Goal: Task Accomplishment & Management: Manage account settings

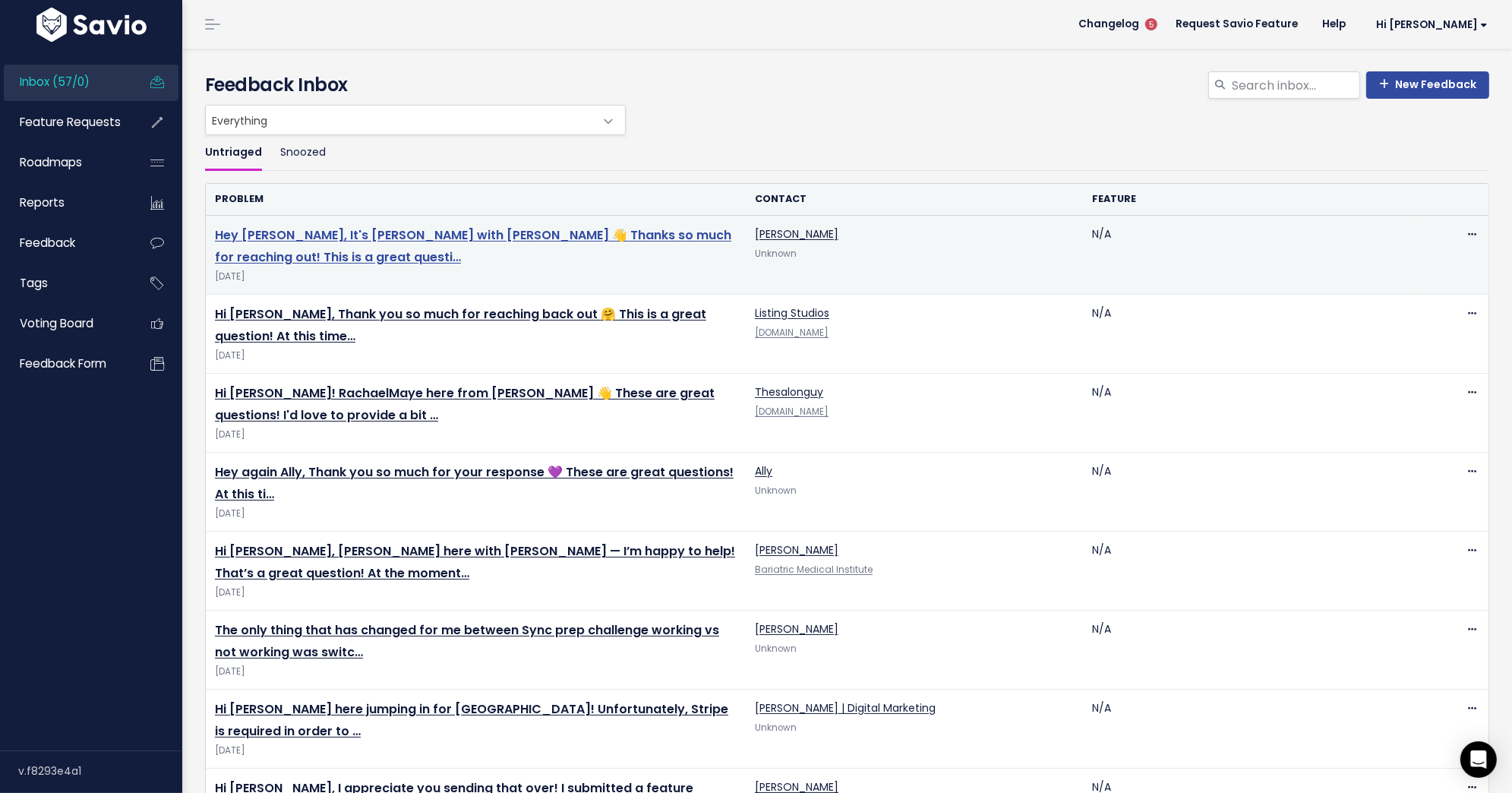
click at [424, 231] on link "Hey Molly, It's Bradley with Stan 👋 Thanks so much for reaching out! This is a …" at bounding box center [473, 245] width 517 height 40
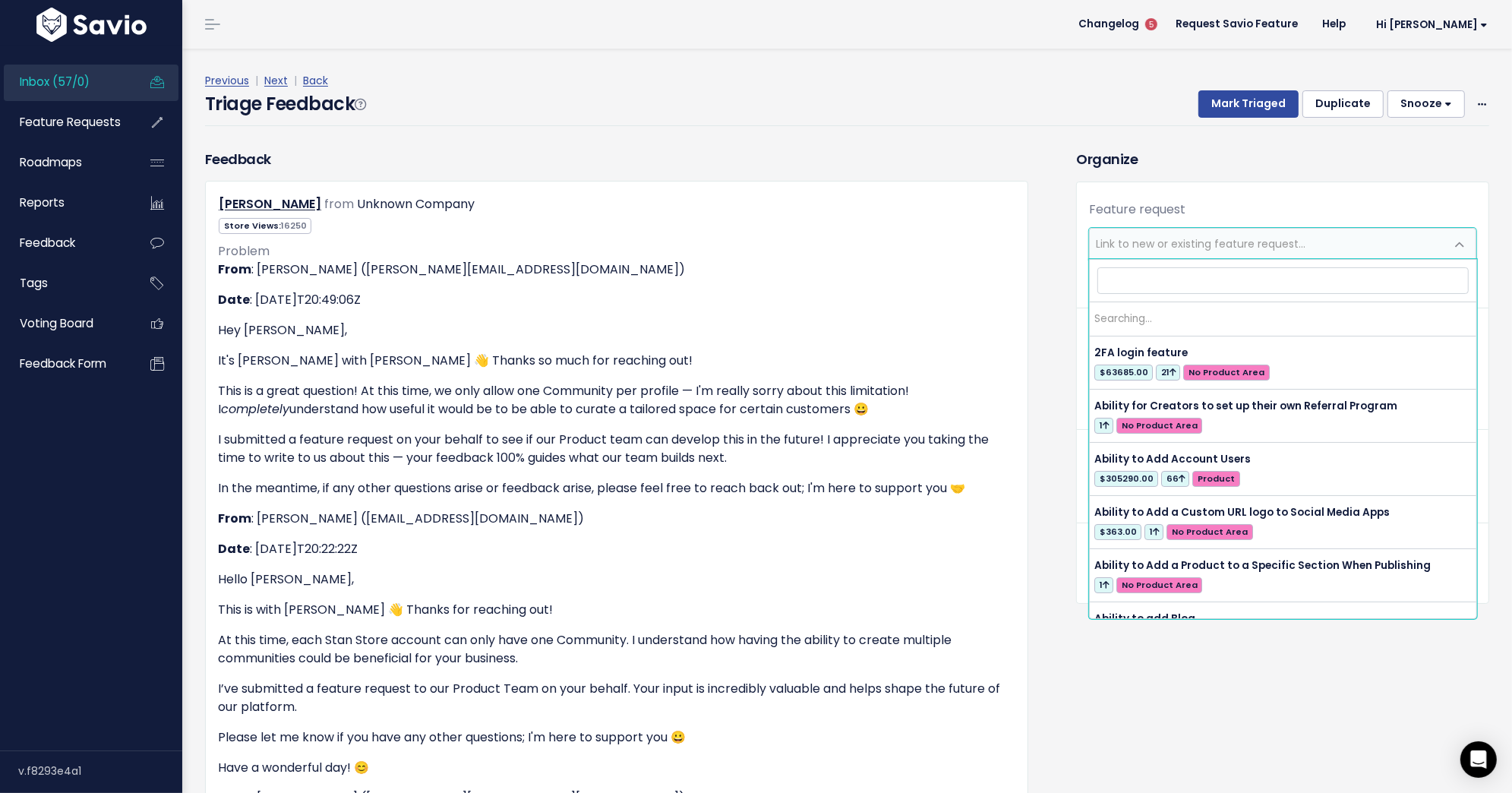
click at [1151, 248] on span "Link to new or existing feature request..." at bounding box center [1201, 244] width 209 height 16
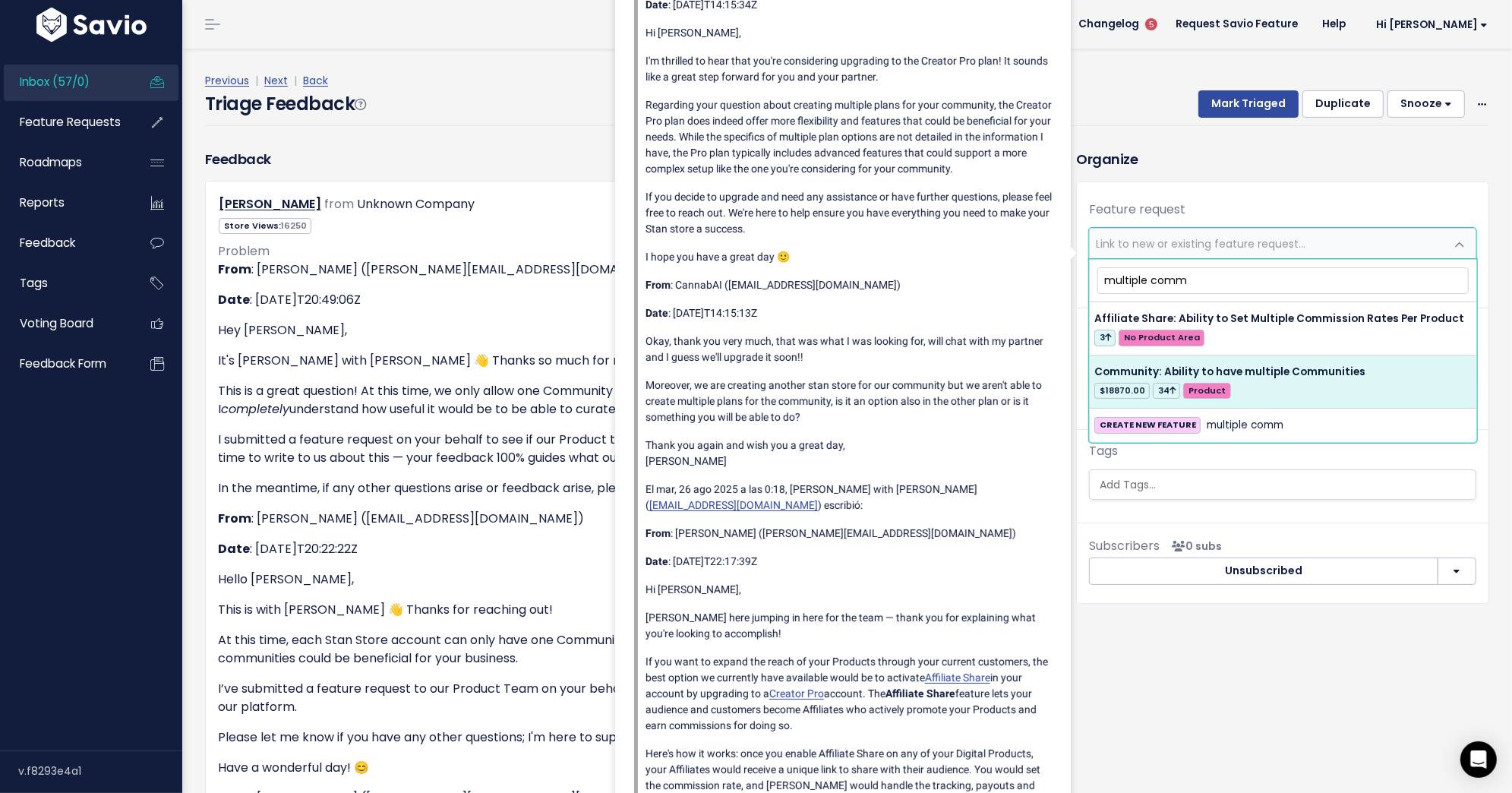
type input "multiple comm"
select select "54132"
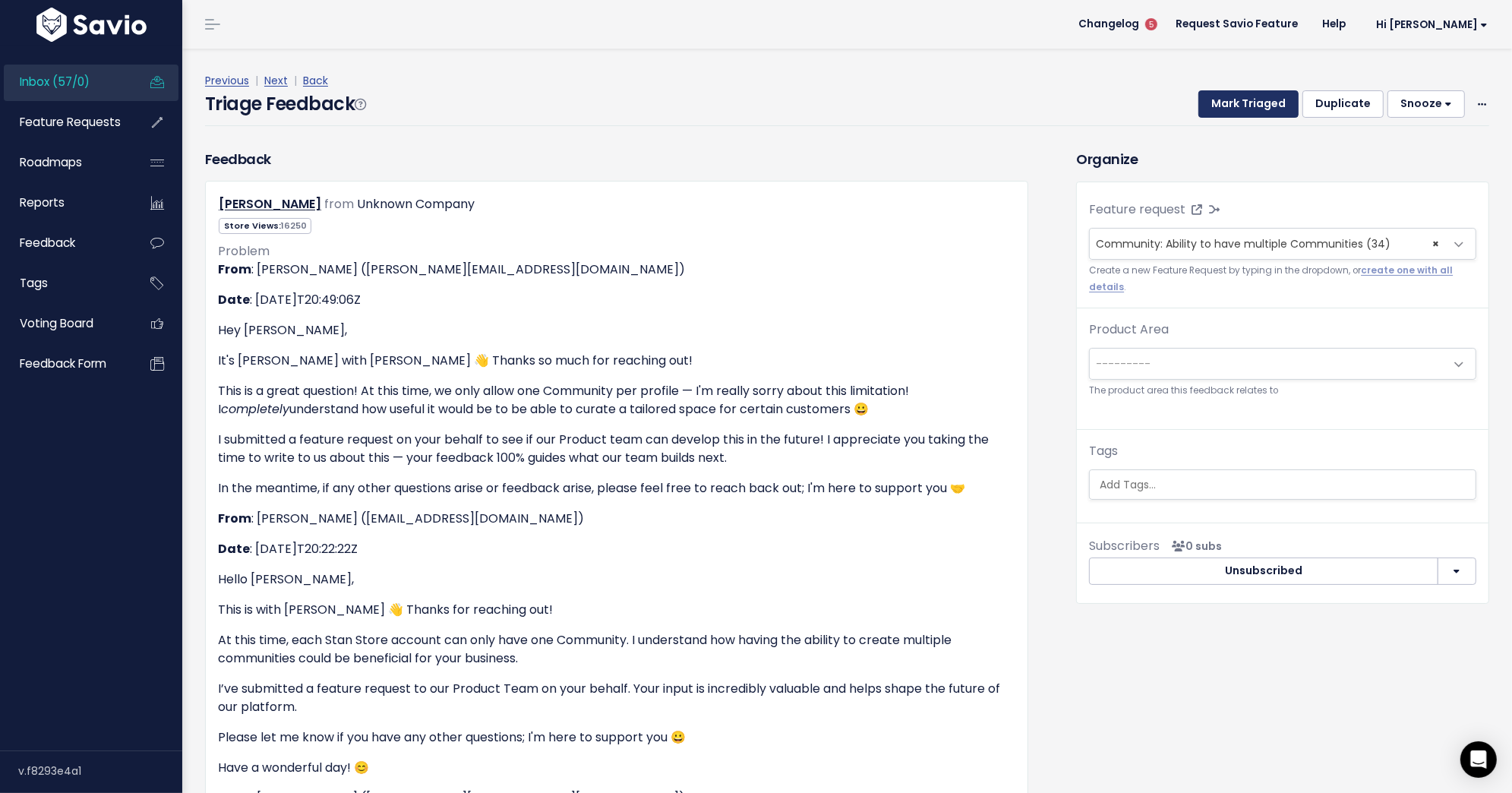
click at [1243, 107] on button "Mark Triaged" at bounding box center [1248, 104] width 100 height 27
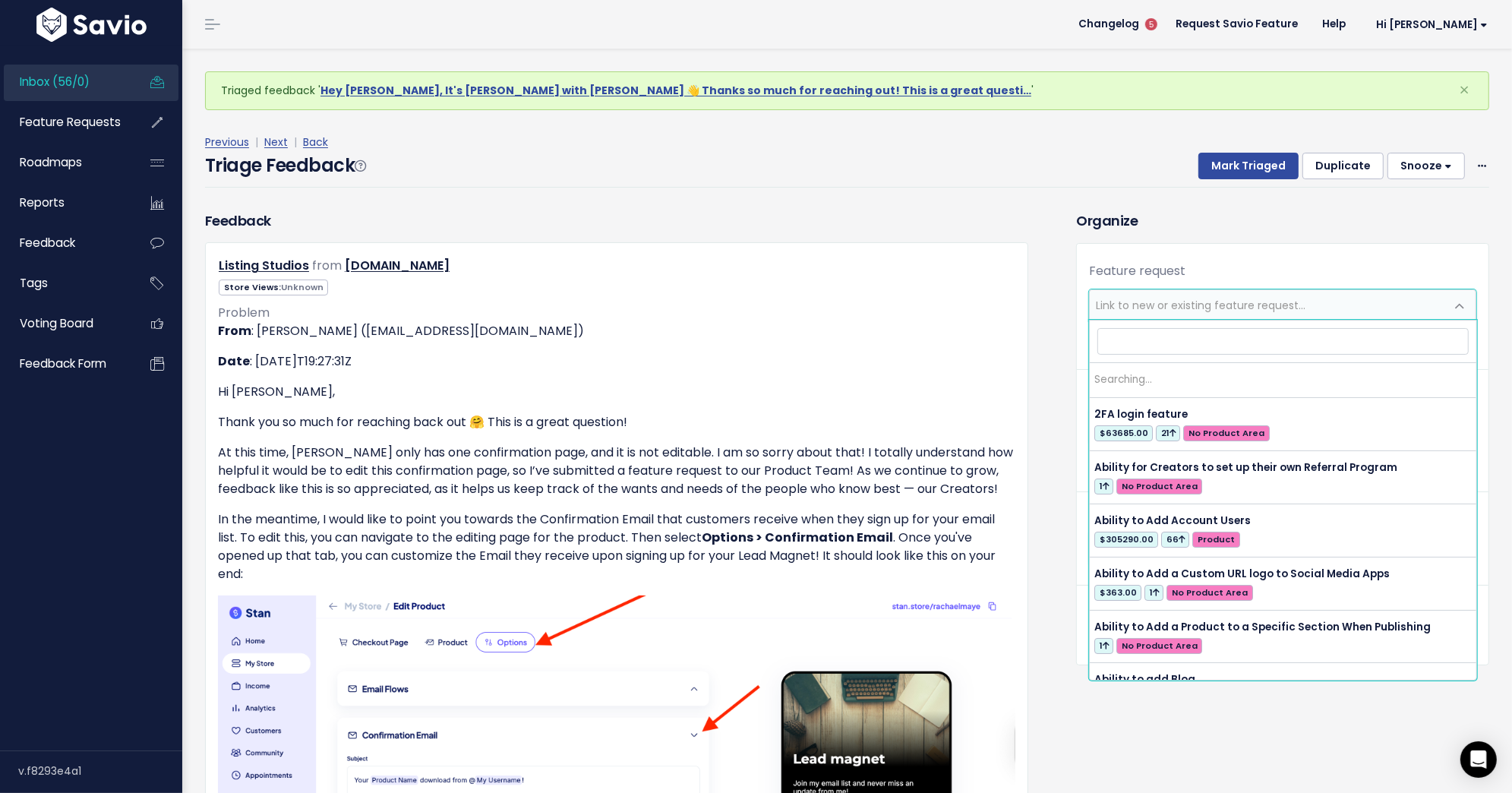
click at [1343, 304] on span "Link to new or existing feature request..." at bounding box center [1268, 304] width 356 height 30
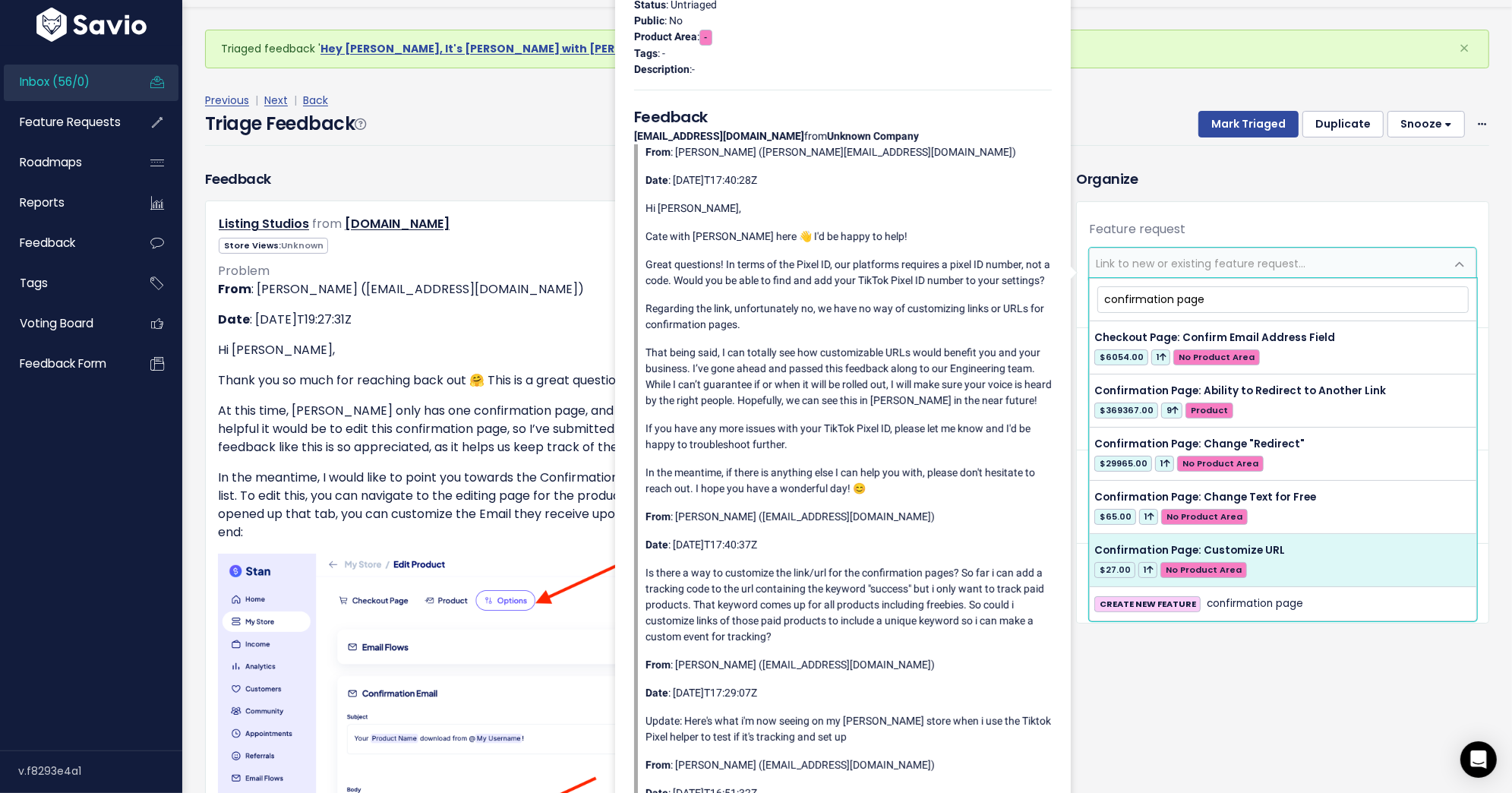
scroll to position [55, 0]
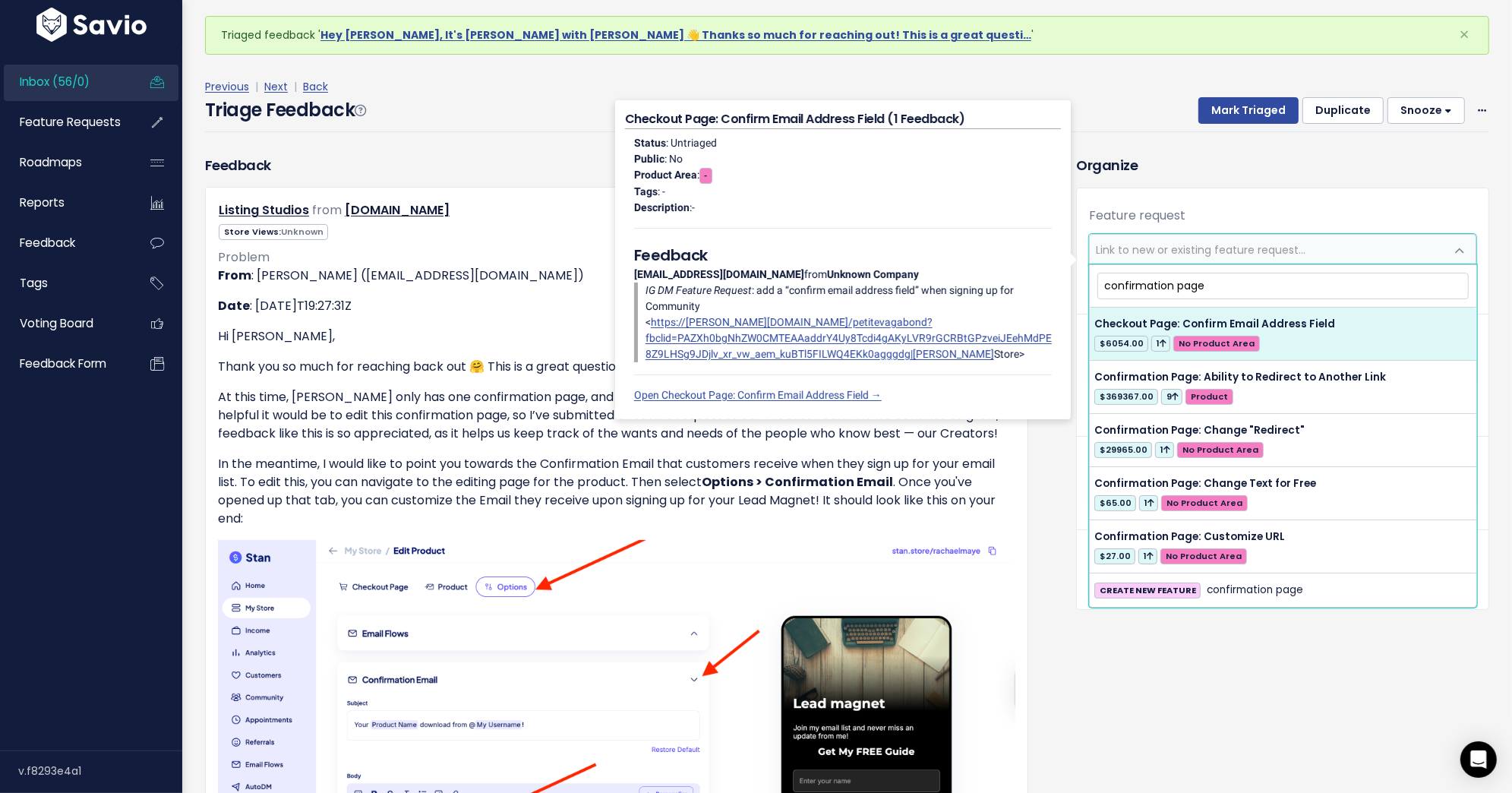
click at [1195, 286] on input "confirmation page" at bounding box center [1283, 285] width 371 height 26
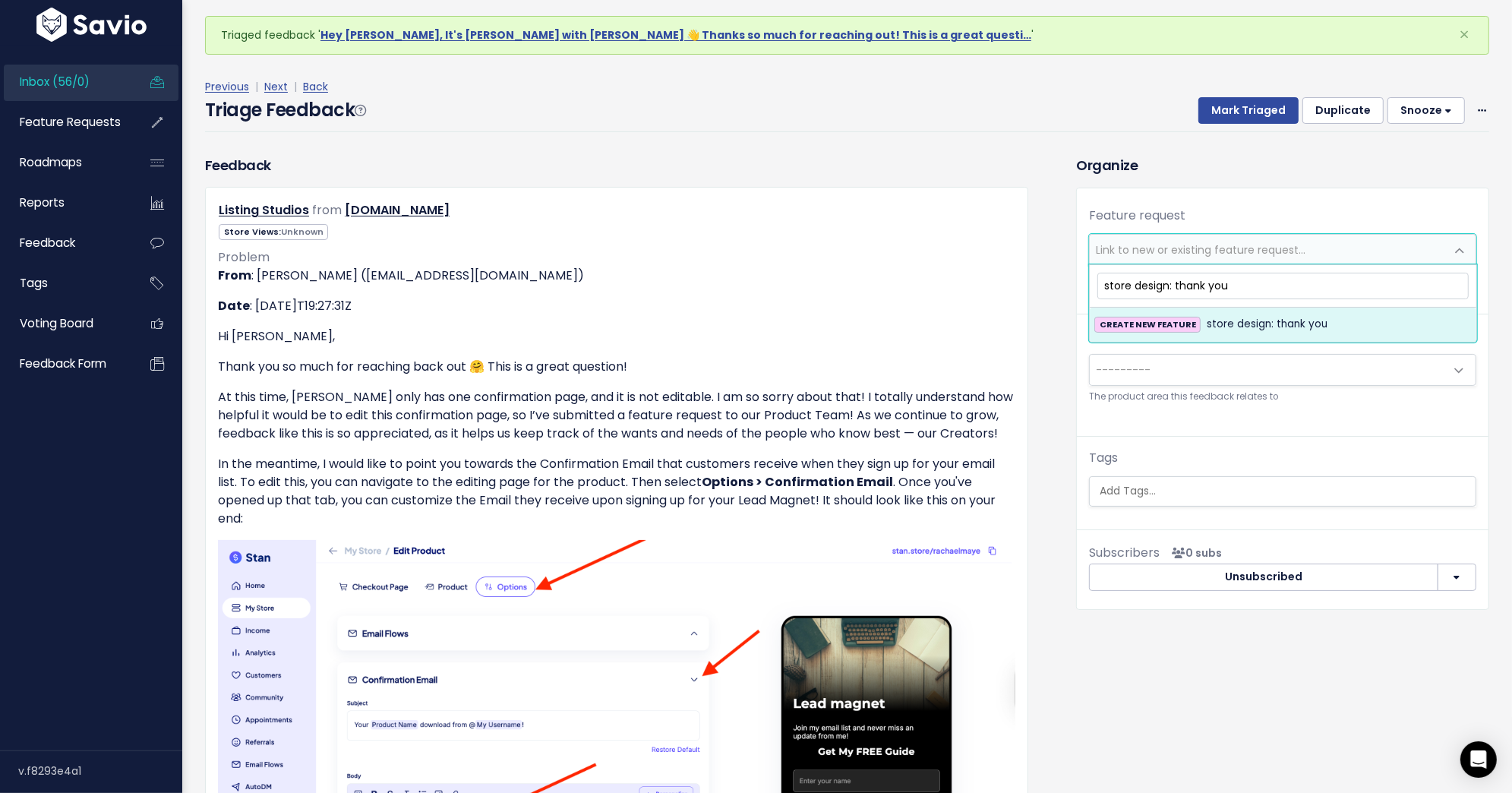
click at [1195, 286] on input "store design: thank you" at bounding box center [1283, 285] width 371 height 26
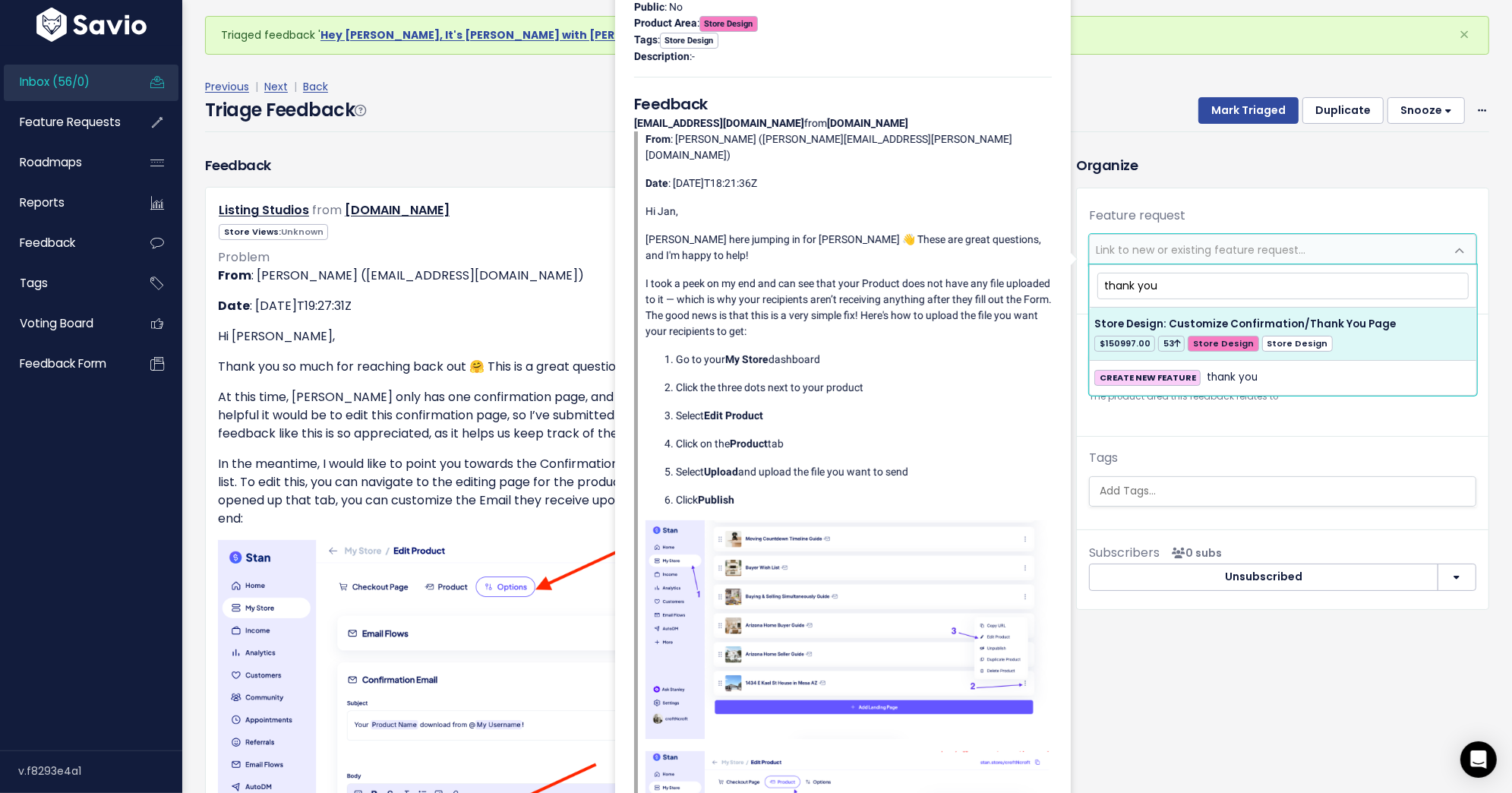
type input "thank you"
select select "27528"
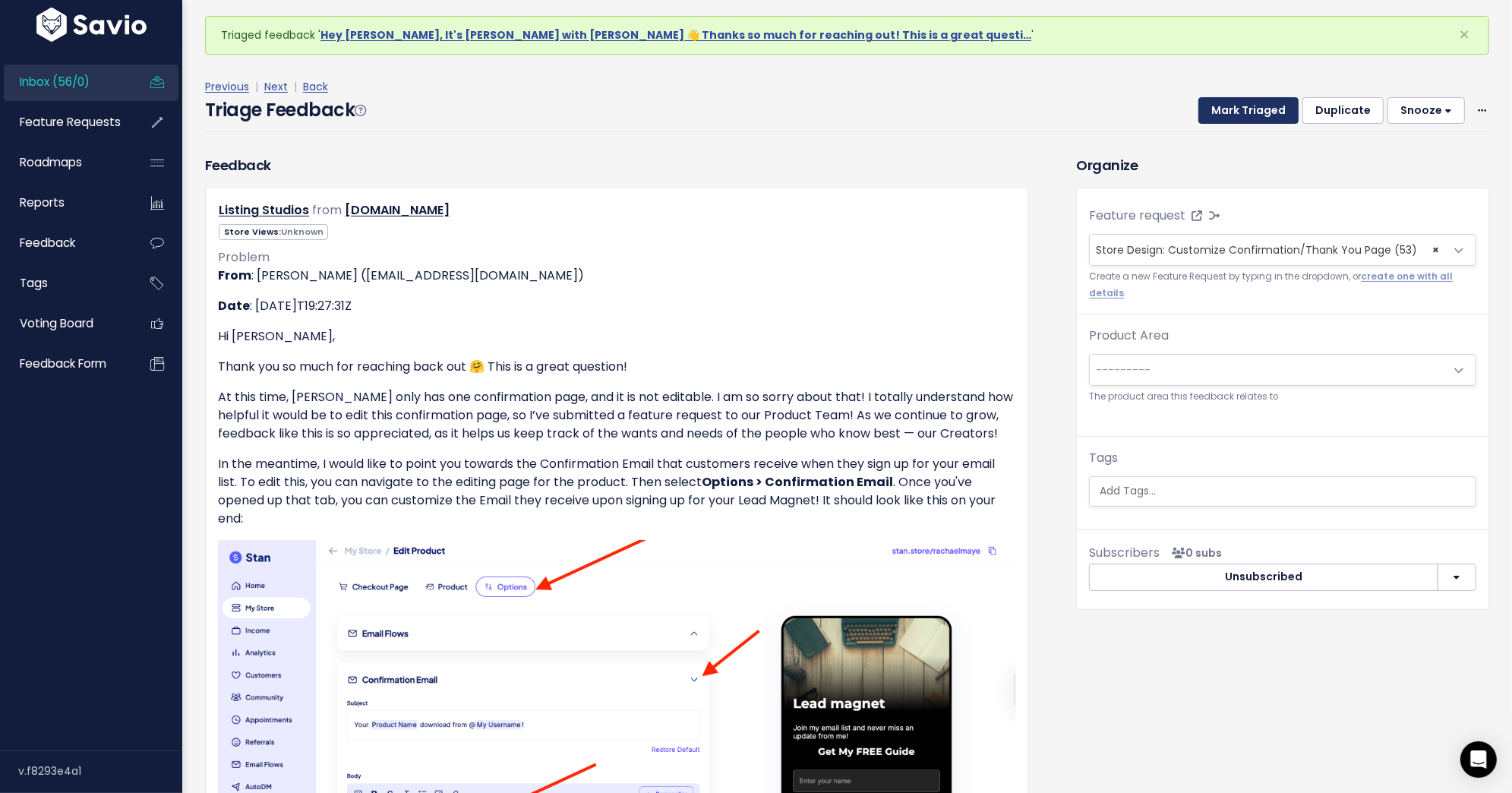
click at [1253, 117] on button "Mark Triaged" at bounding box center [1248, 111] width 100 height 27
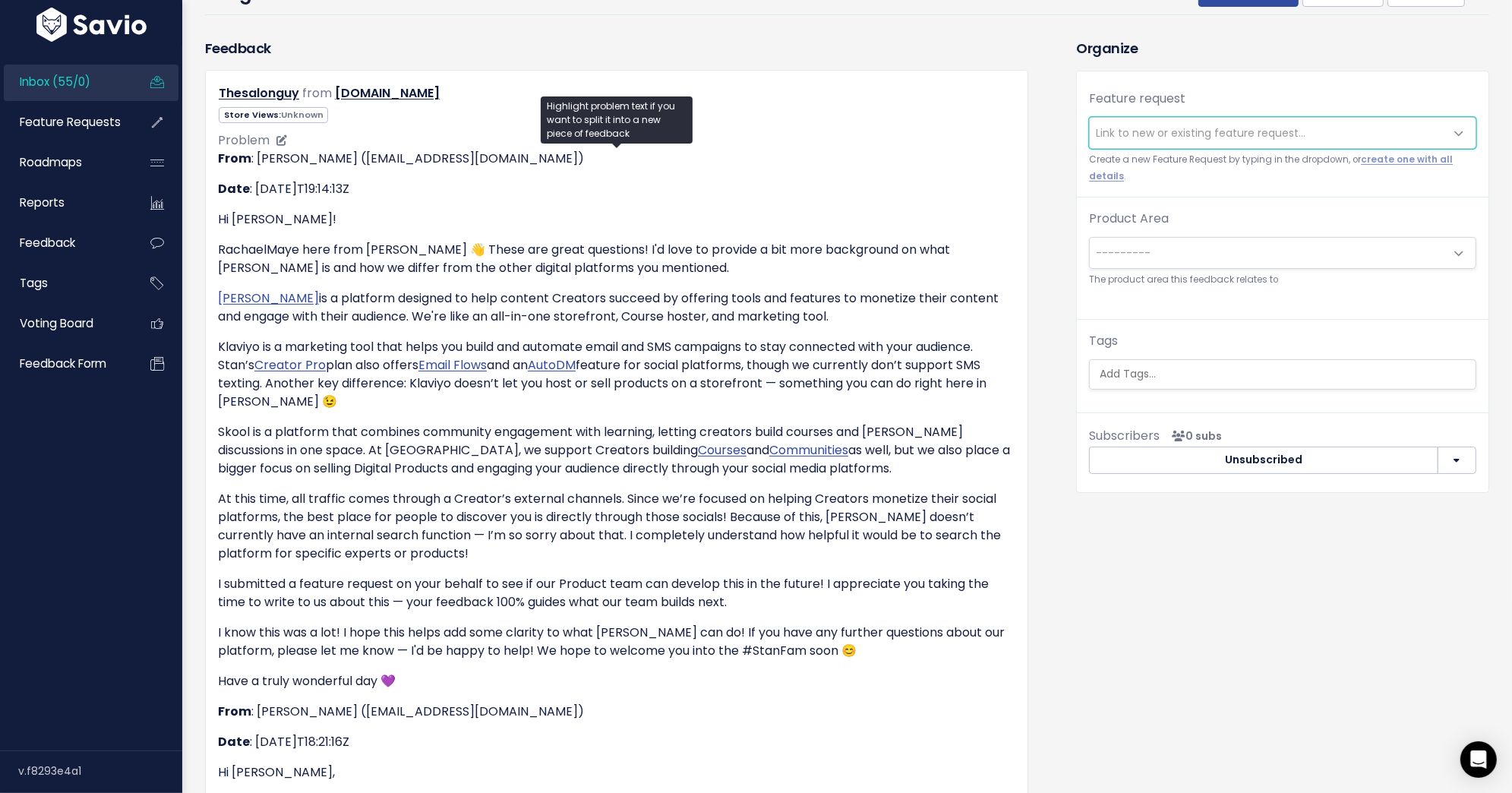
scroll to position [176, 0]
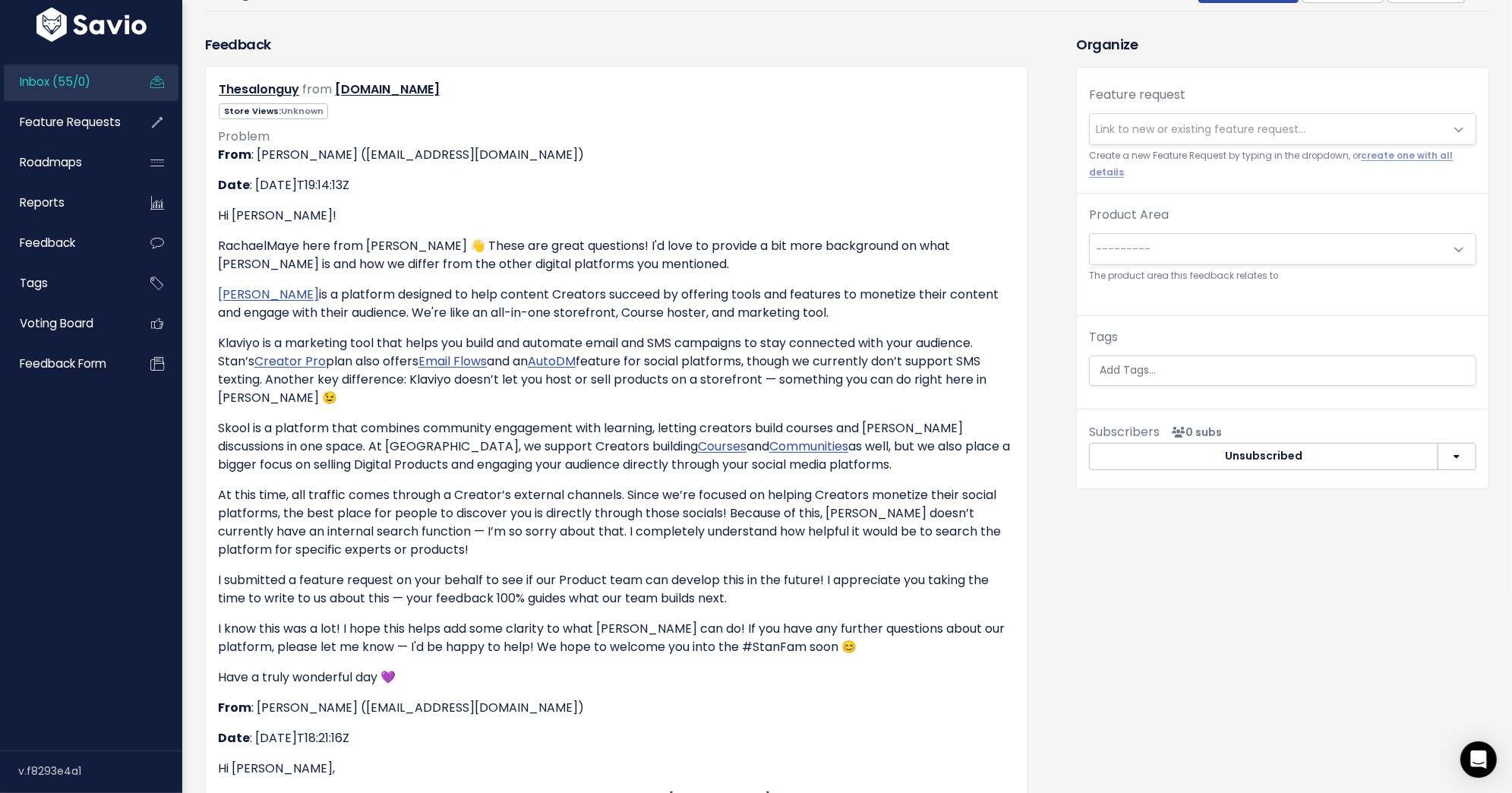
click at [1185, 121] on span "Link to new or existing feature request..." at bounding box center [1201, 129] width 209 height 16
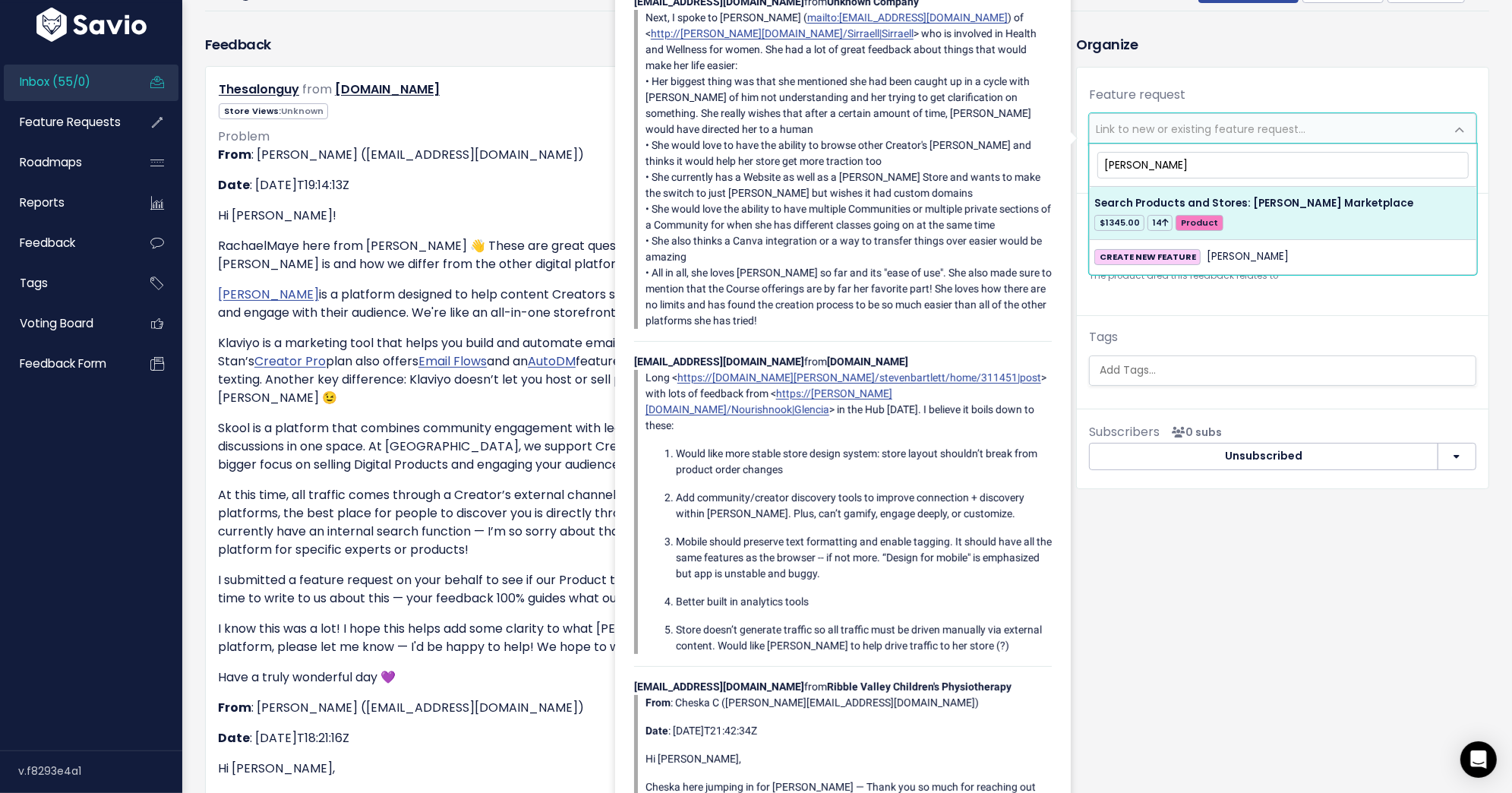
type input "[PERSON_NAME]"
select select "34145"
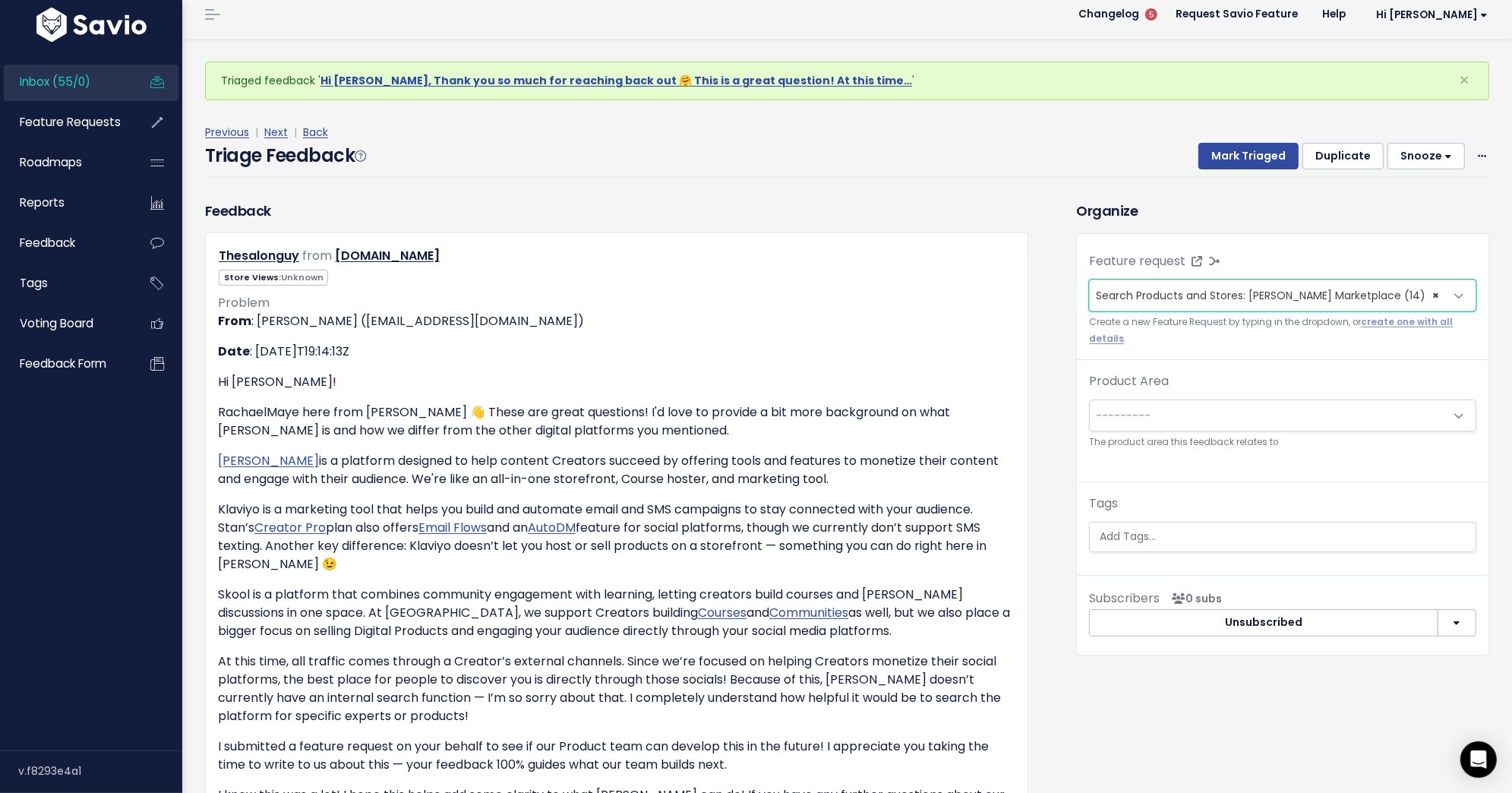
scroll to position [0, 0]
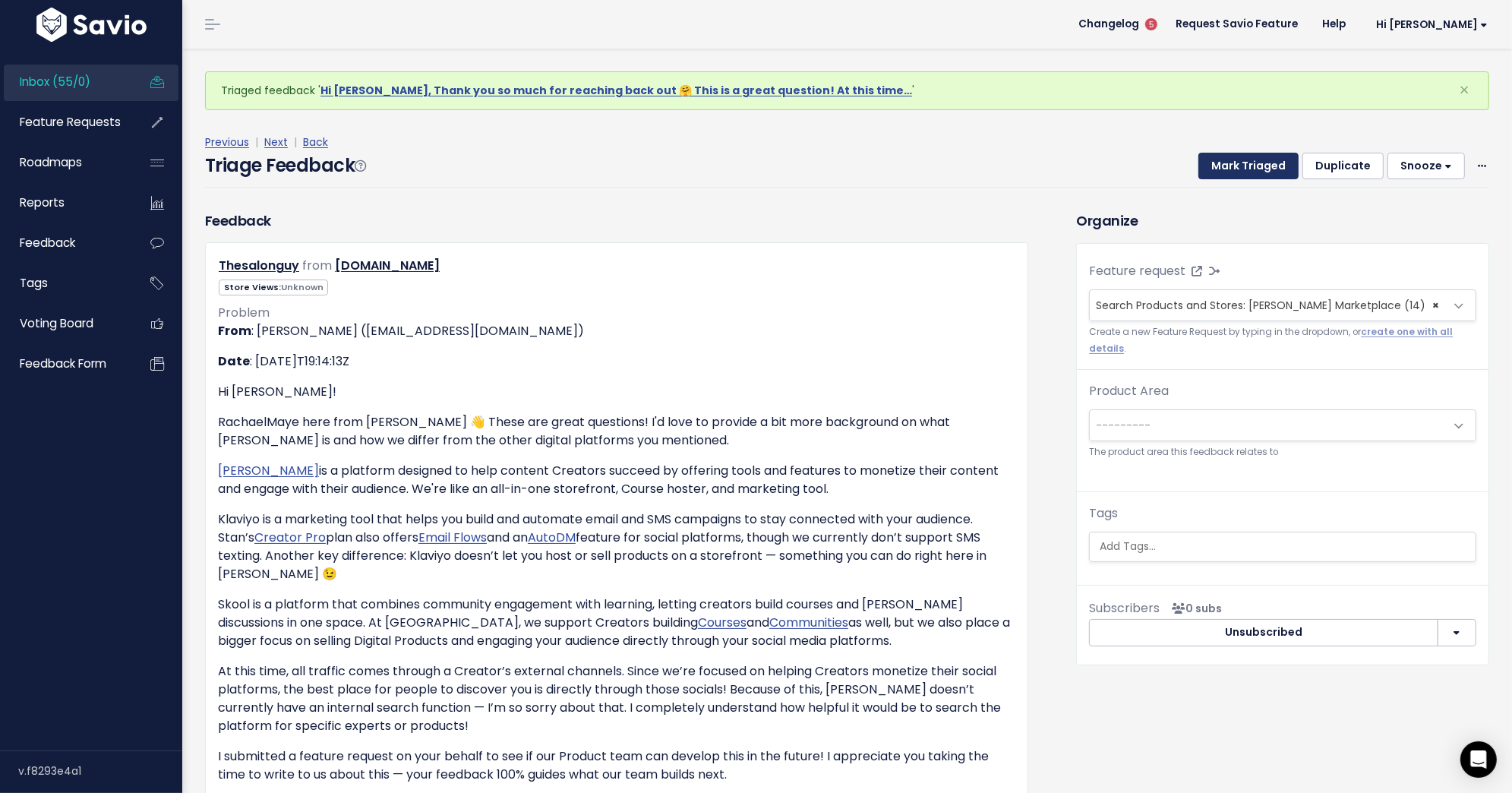
click at [1277, 170] on button "Mark Triaged" at bounding box center [1248, 166] width 100 height 27
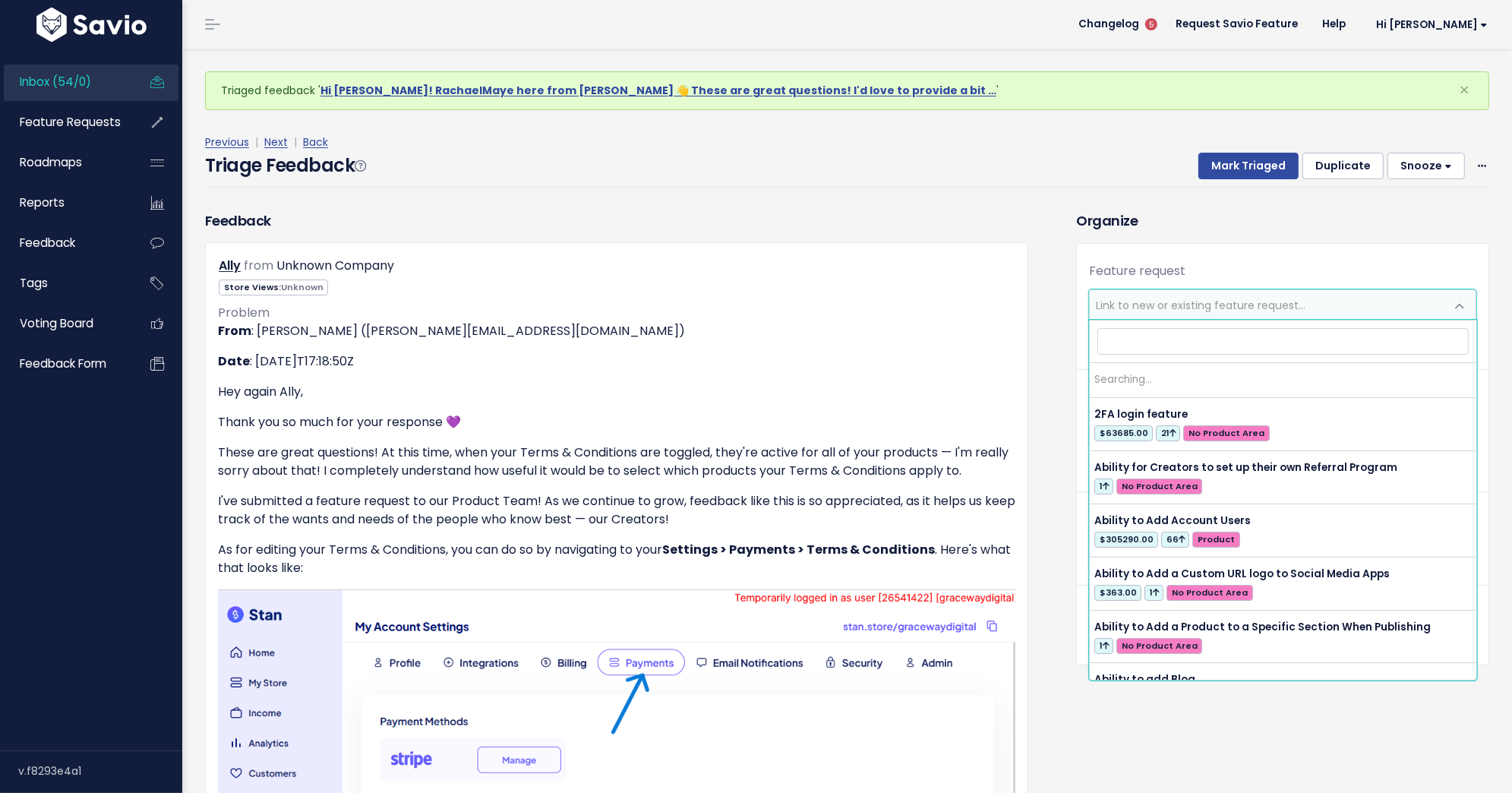
click at [1248, 312] on span "Link to new or existing feature request..." at bounding box center [1268, 304] width 356 height 30
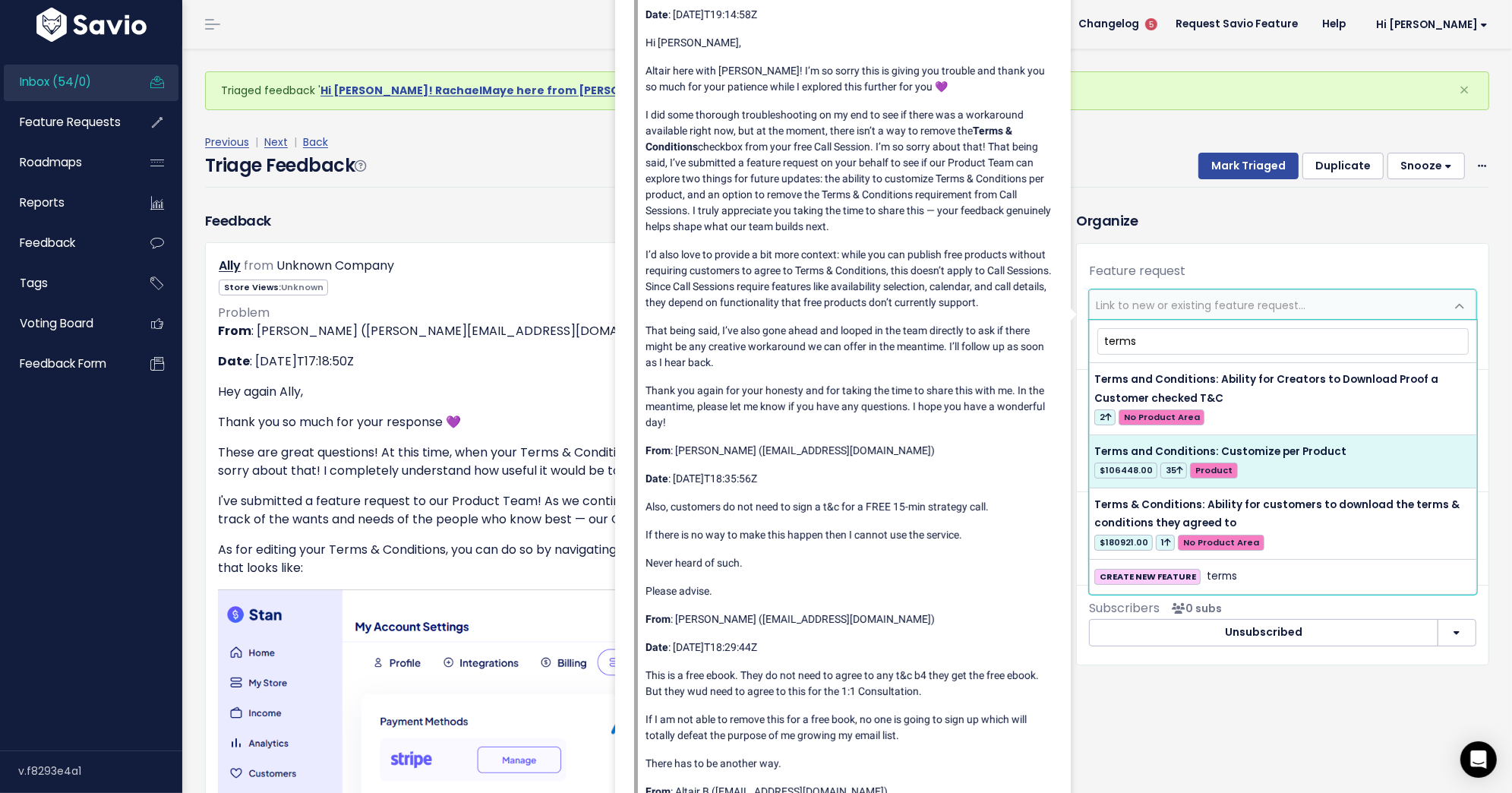
type input "terms"
select select "28812"
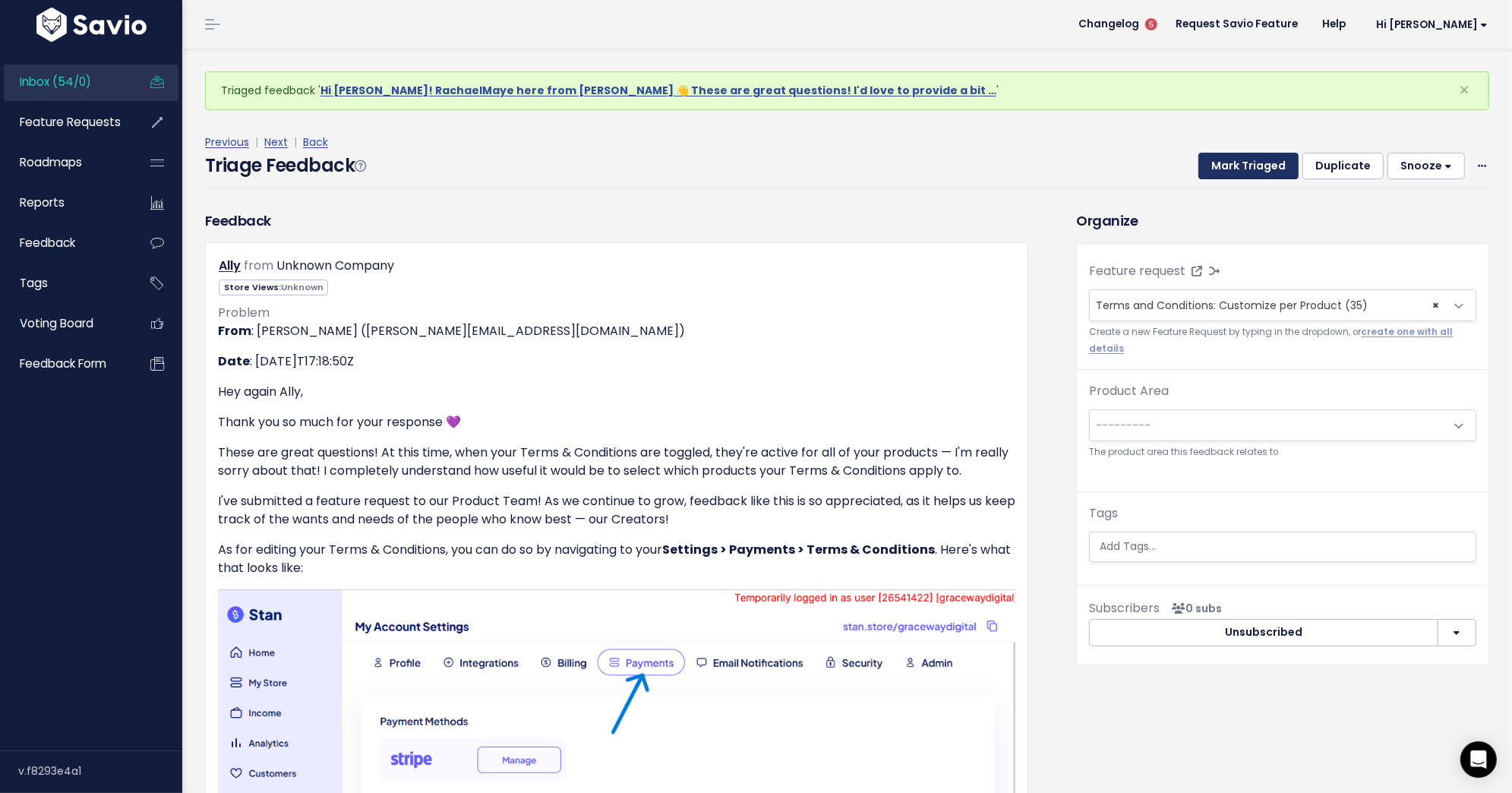
click at [1271, 174] on button "Mark Triaged" at bounding box center [1248, 166] width 100 height 27
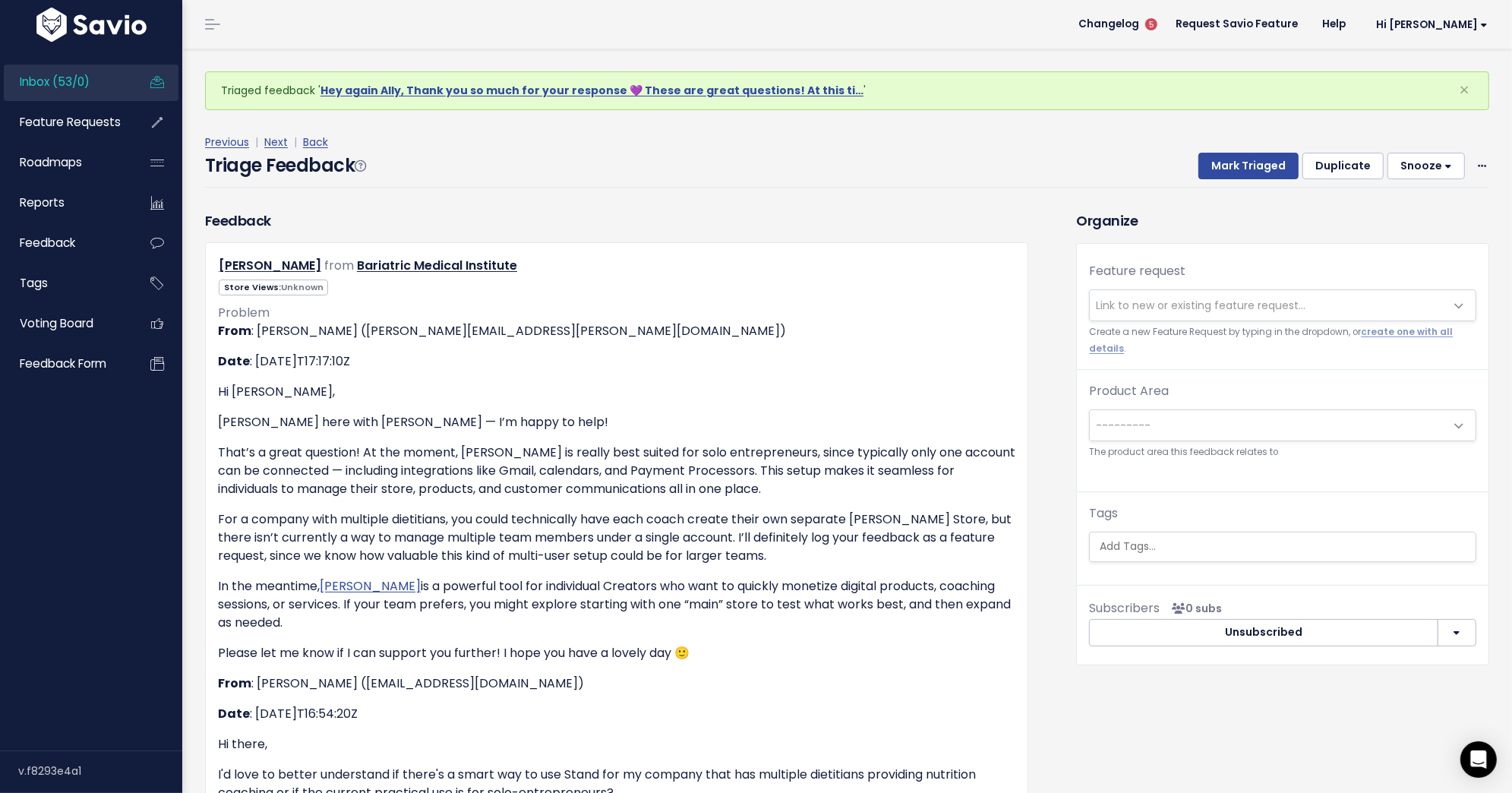
click at [1287, 305] on span "Link to new or existing feature request..." at bounding box center [1201, 305] width 209 height 16
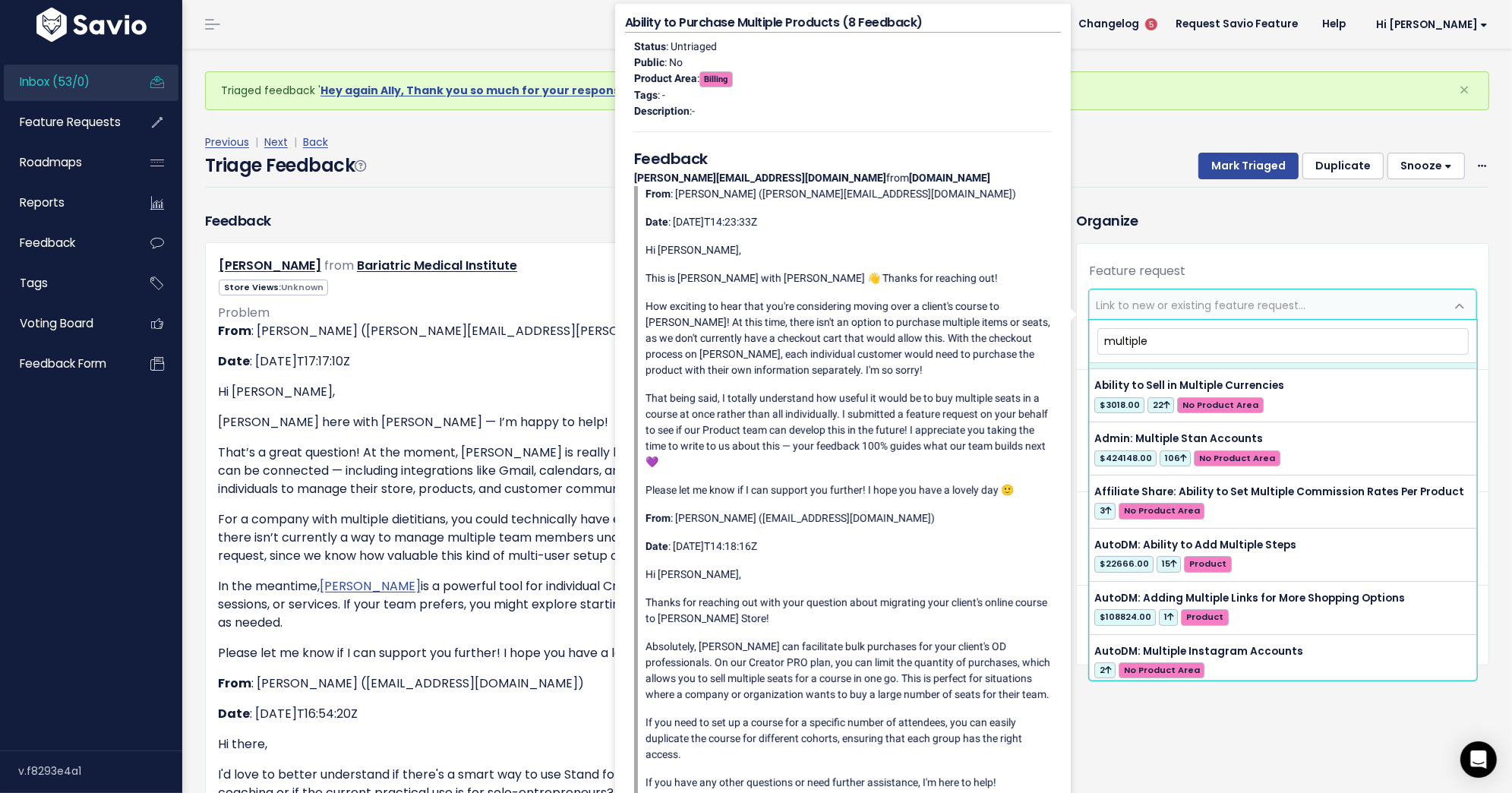
scroll to position [156, 0]
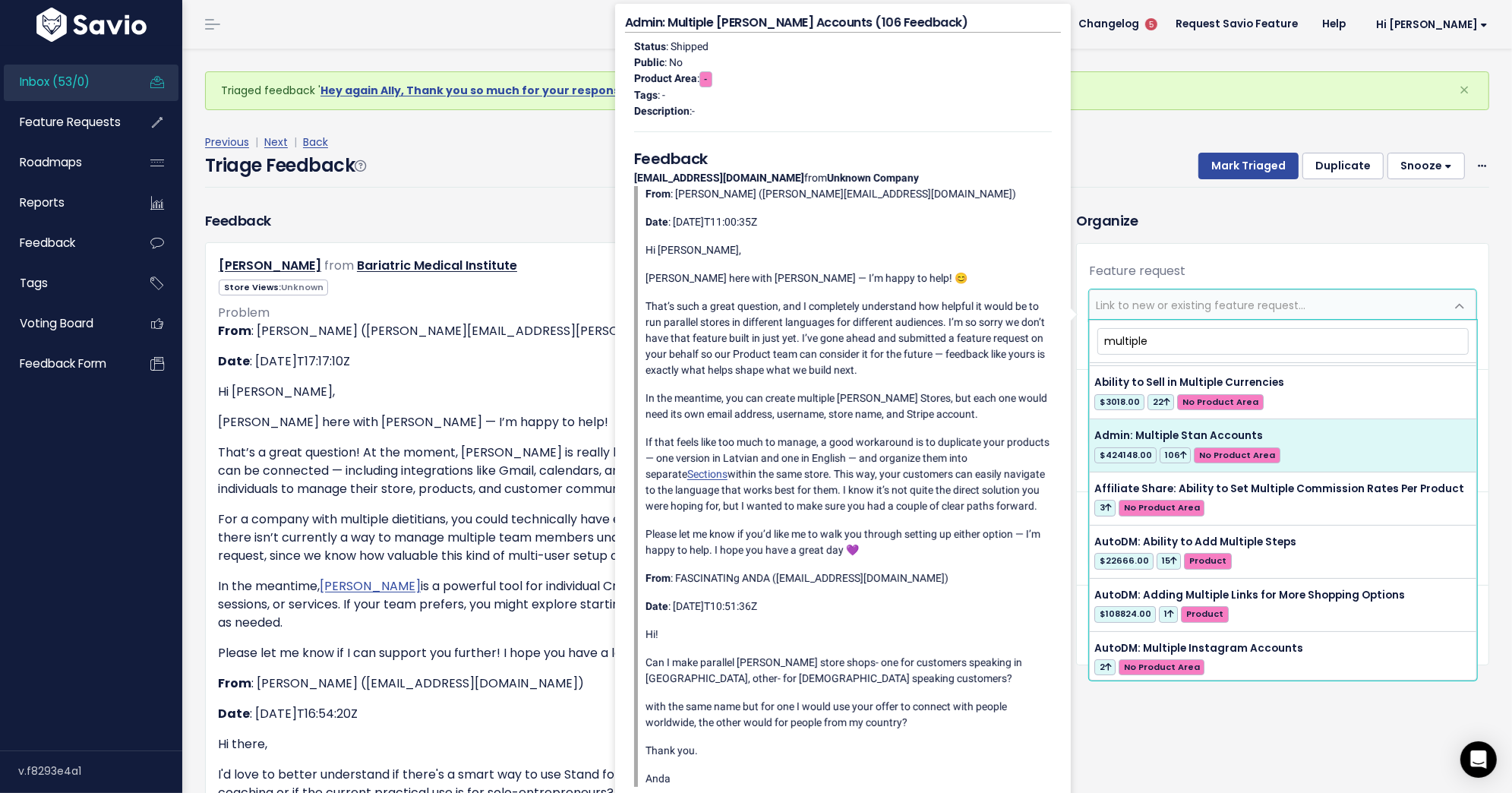
type input "multiple"
select select "27465"
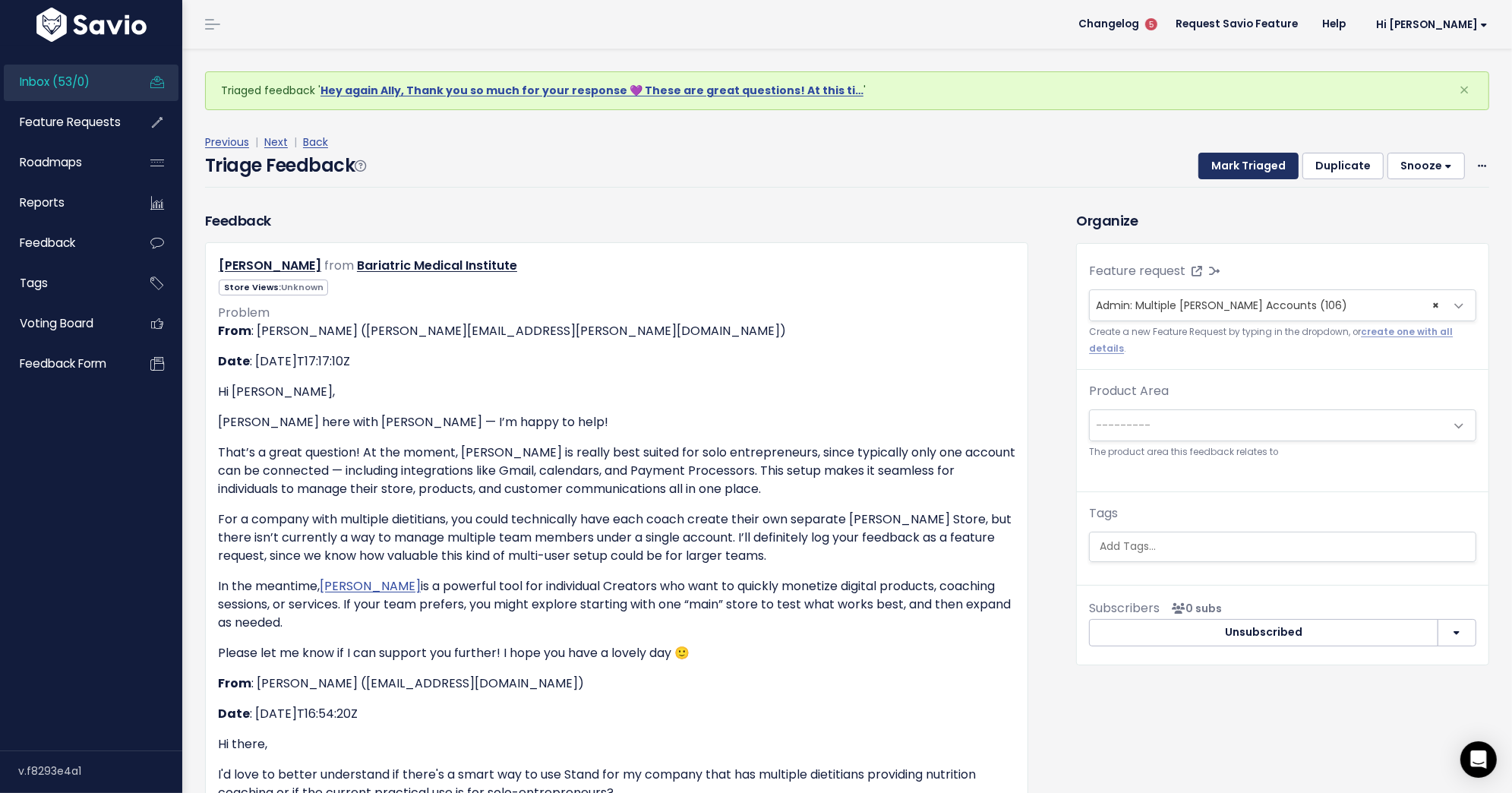
click at [1253, 163] on button "Mark Triaged" at bounding box center [1248, 166] width 100 height 27
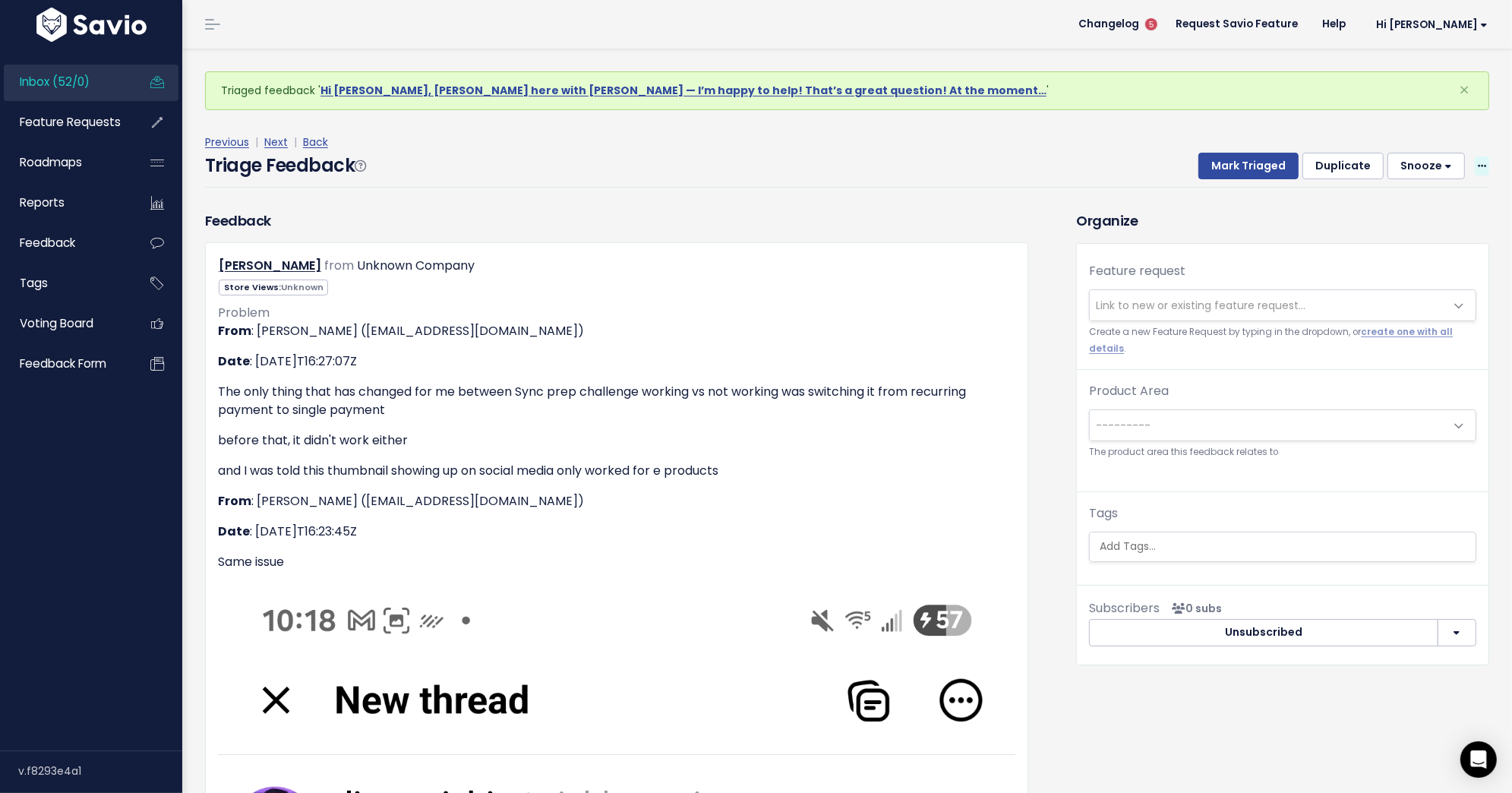
click at [1482, 166] on icon at bounding box center [1482, 167] width 9 height 10
click at [1432, 243] on link "Delete" at bounding box center [1422, 237] width 110 height 30
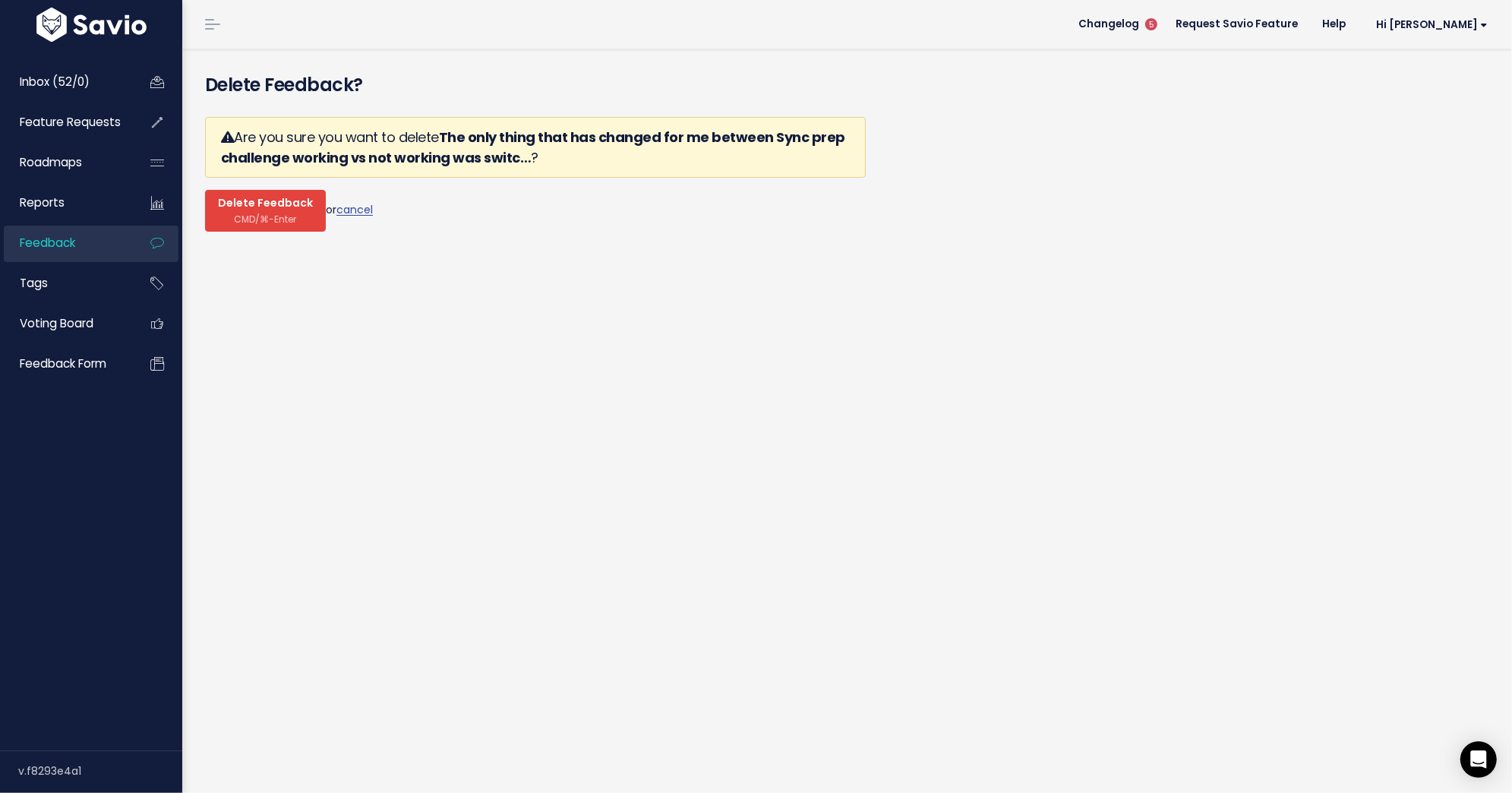
click at [261, 213] on span "CMD/⌘-Enter" at bounding box center [266, 219] width 62 height 12
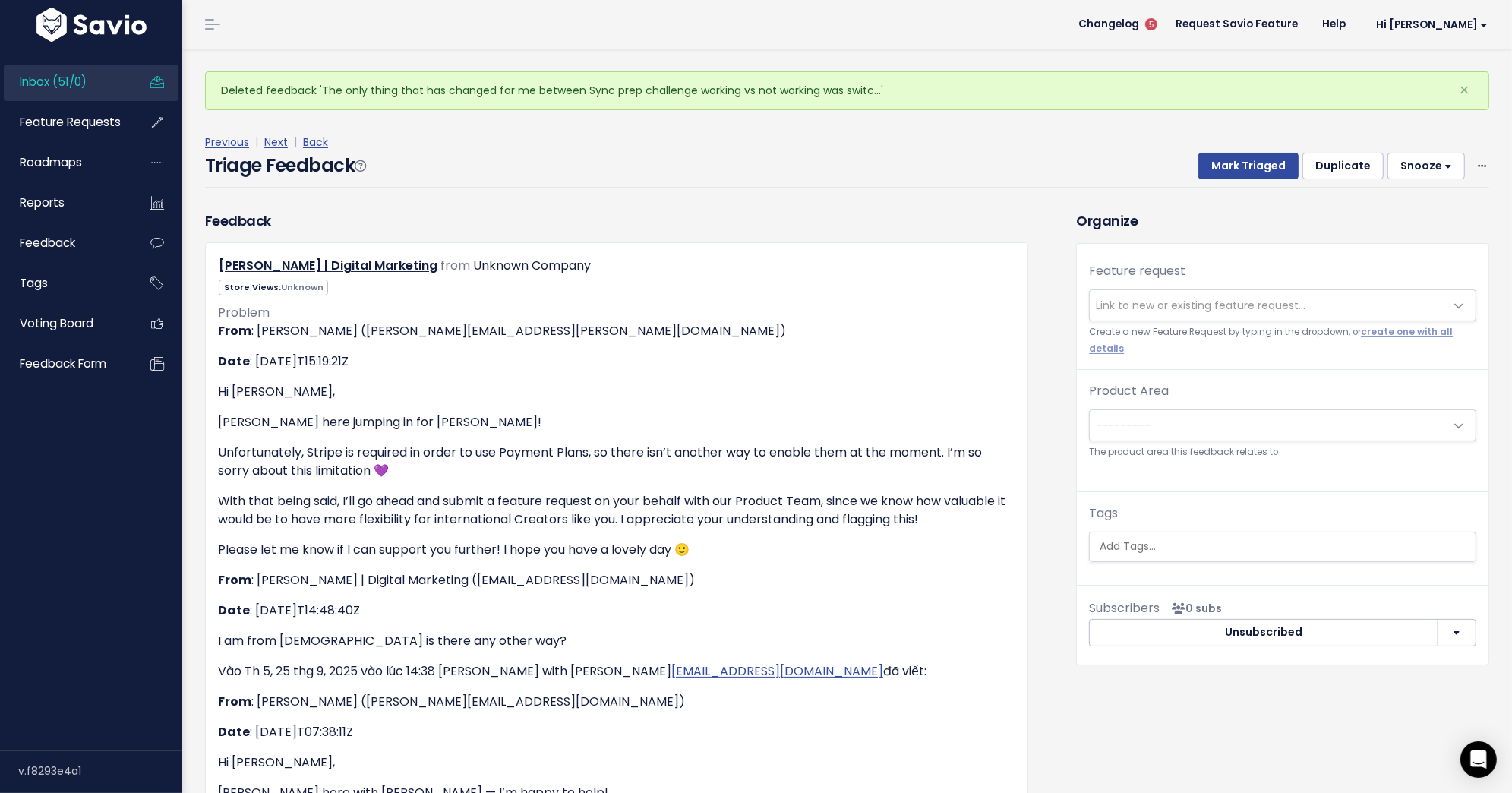
click at [1190, 310] on span "Link to new or existing feature request..." at bounding box center [1201, 305] width 209 height 16
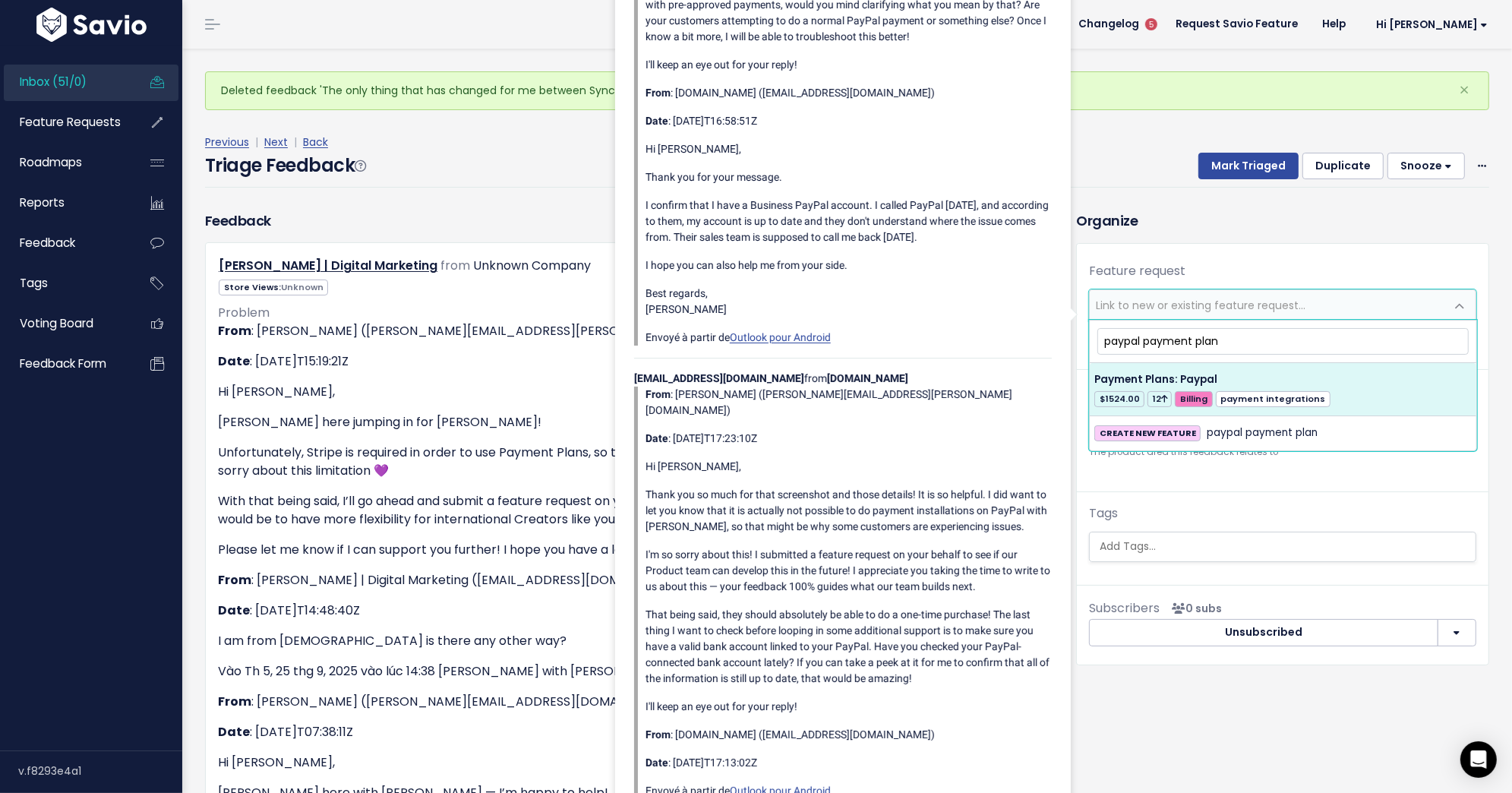
type input "paypal payment plan"
select select "36124"
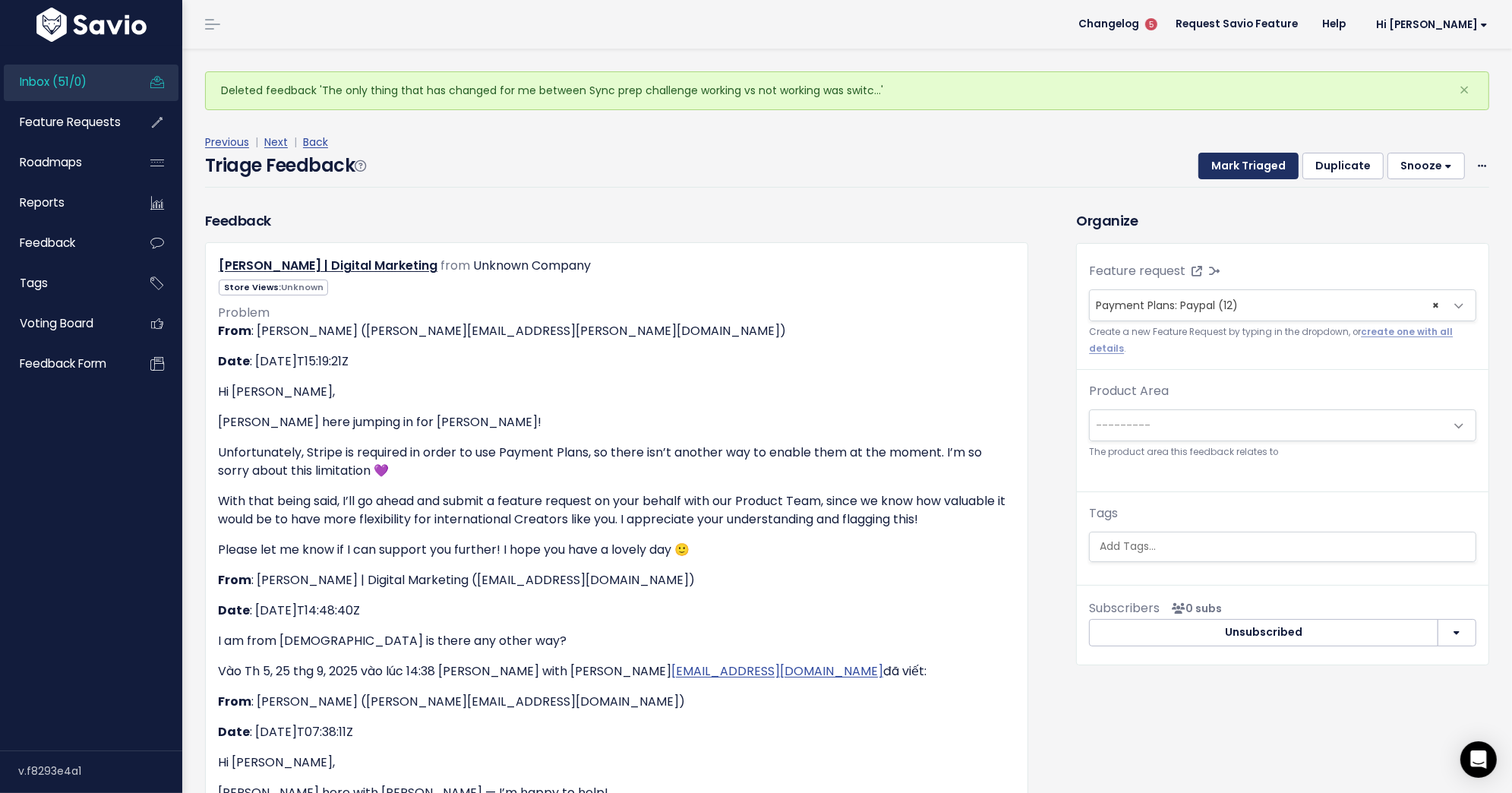
click at [1217, 163] on button "Mark Triaged" at bounding box center [1248, 166] width 100 height 27
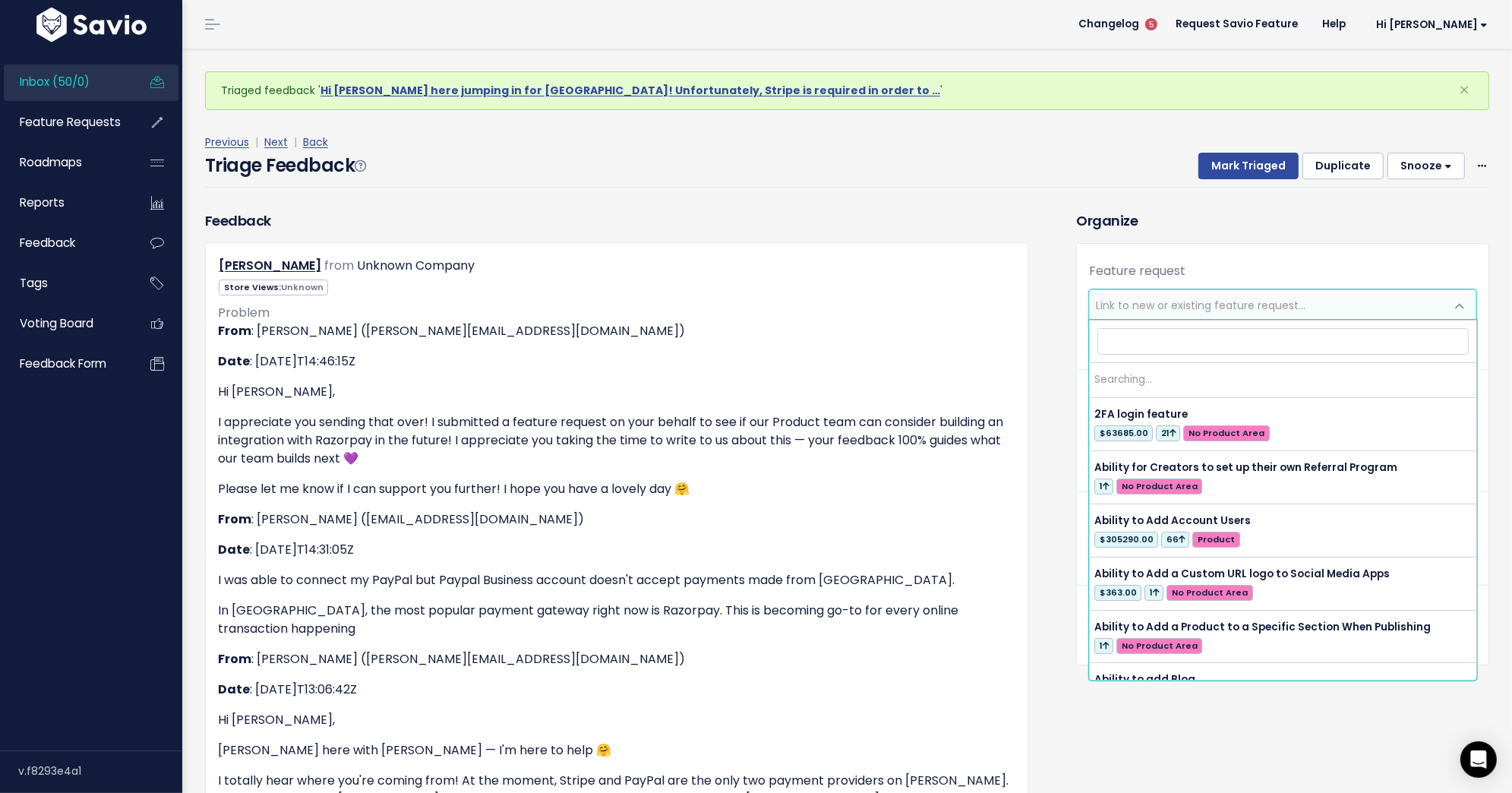
click at [1173, 313] on span "Link to new or existing feature request..." at bounding box center [1268, 304] width 356 height 30
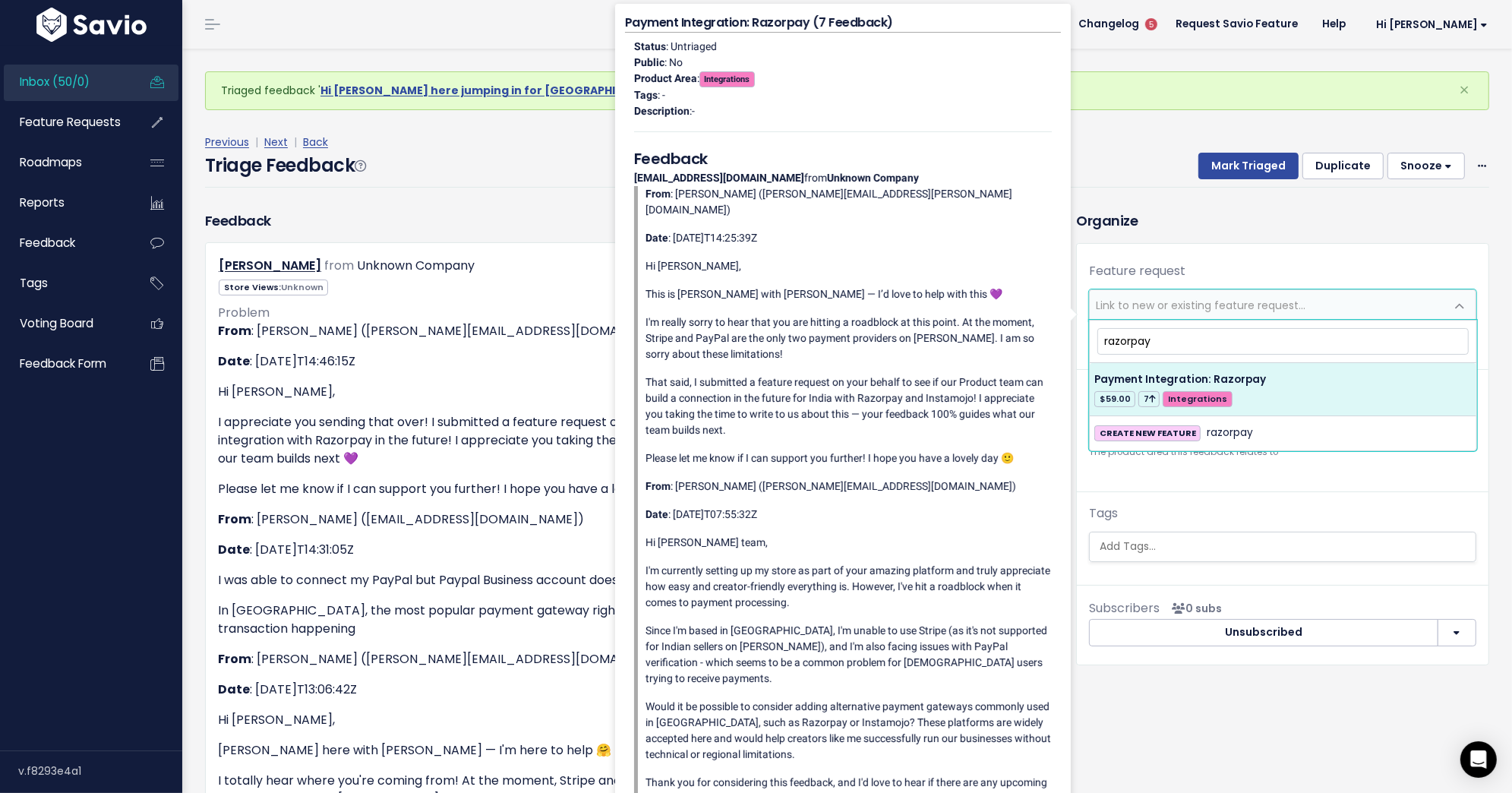
type input "razorpay"
select select "48638"
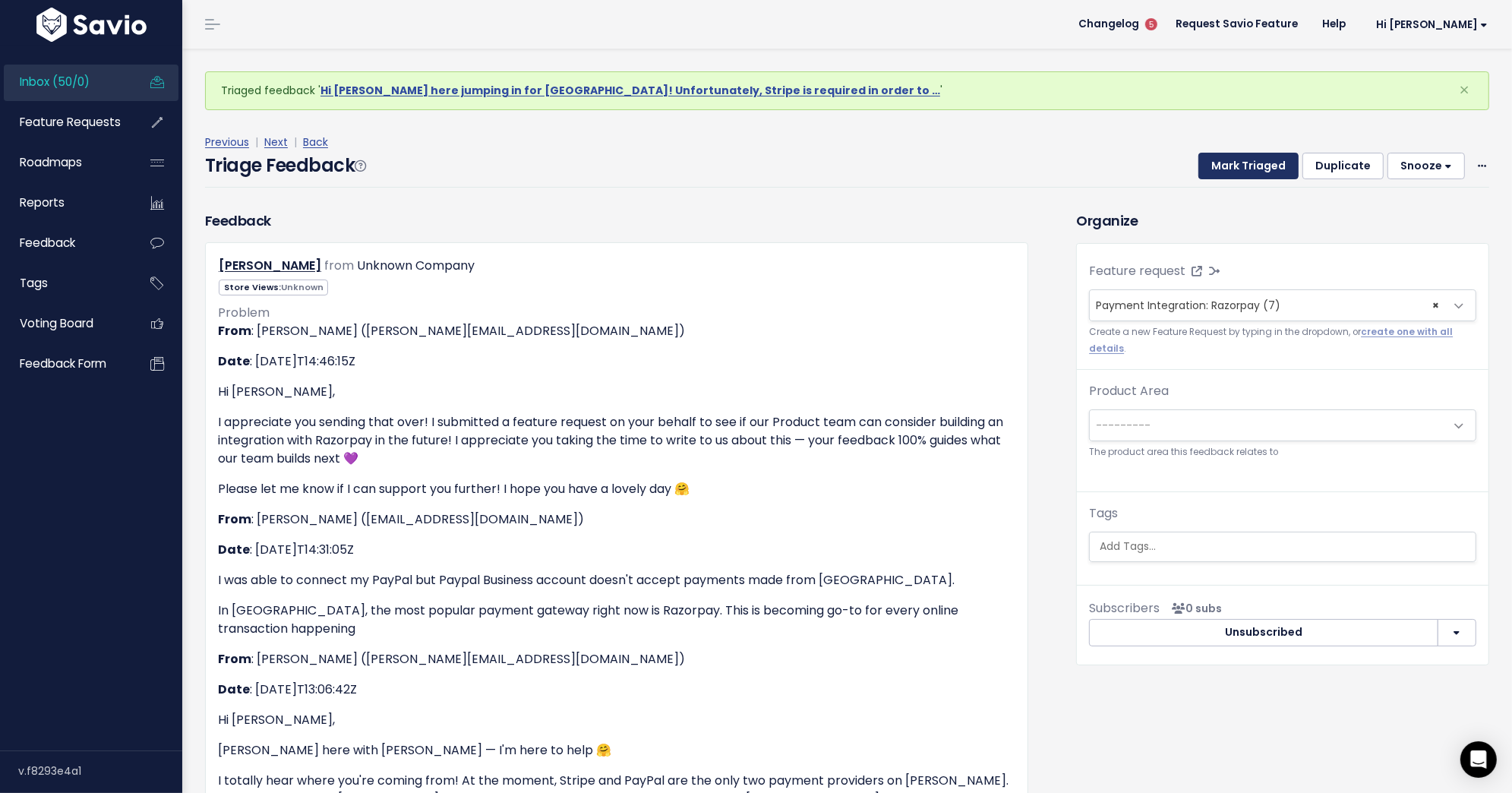
click at [1246, 163] on button "Mark Triaged" at bounding box center [1248, 166] width 100 height 27
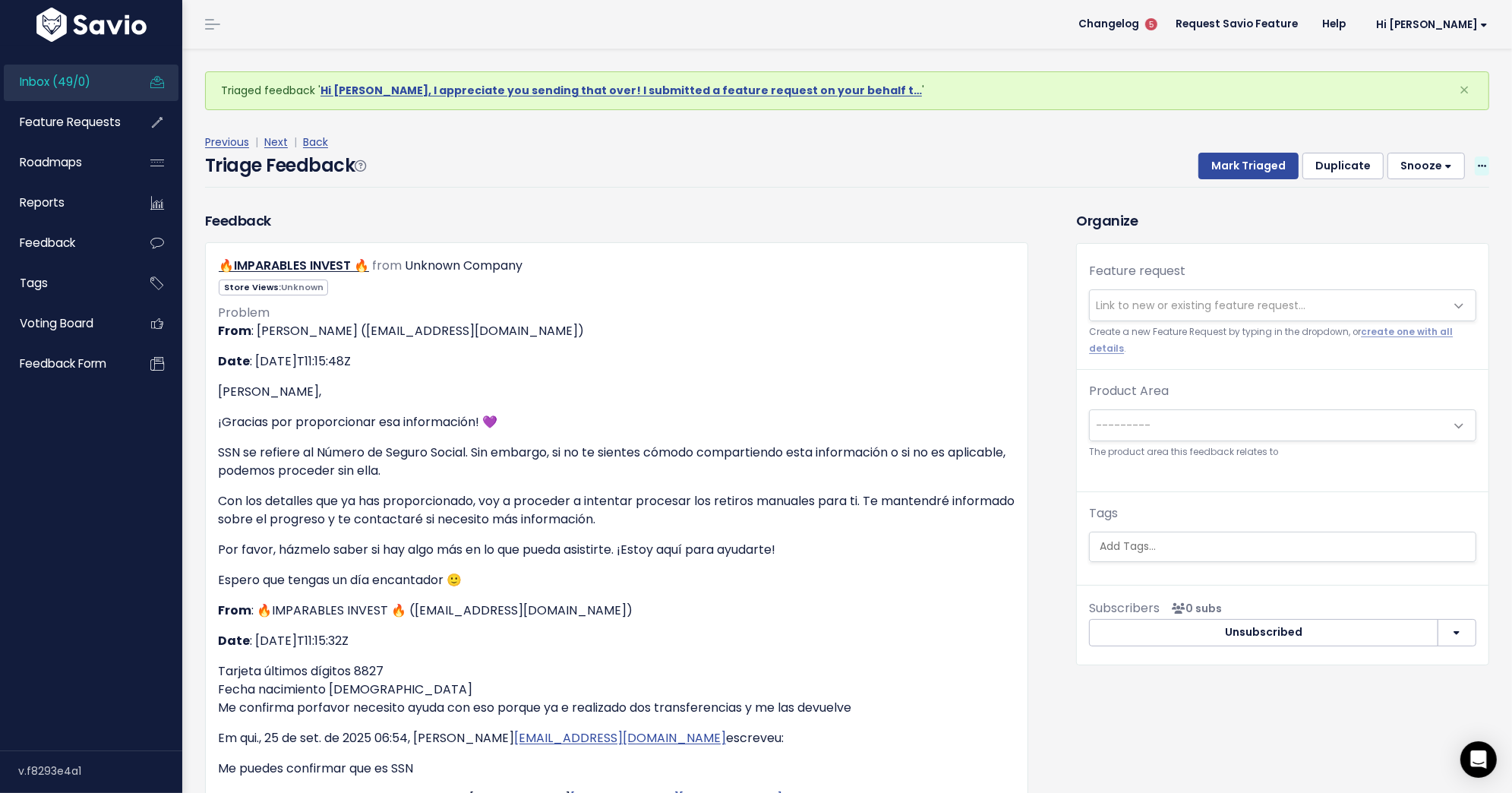
click at [1482, 166] on icon at bounding box center [1482, 167] width 9 height 10
click at [1400, 240] on link "Delete" at bounding box center [1422, 237] width 110 height 30
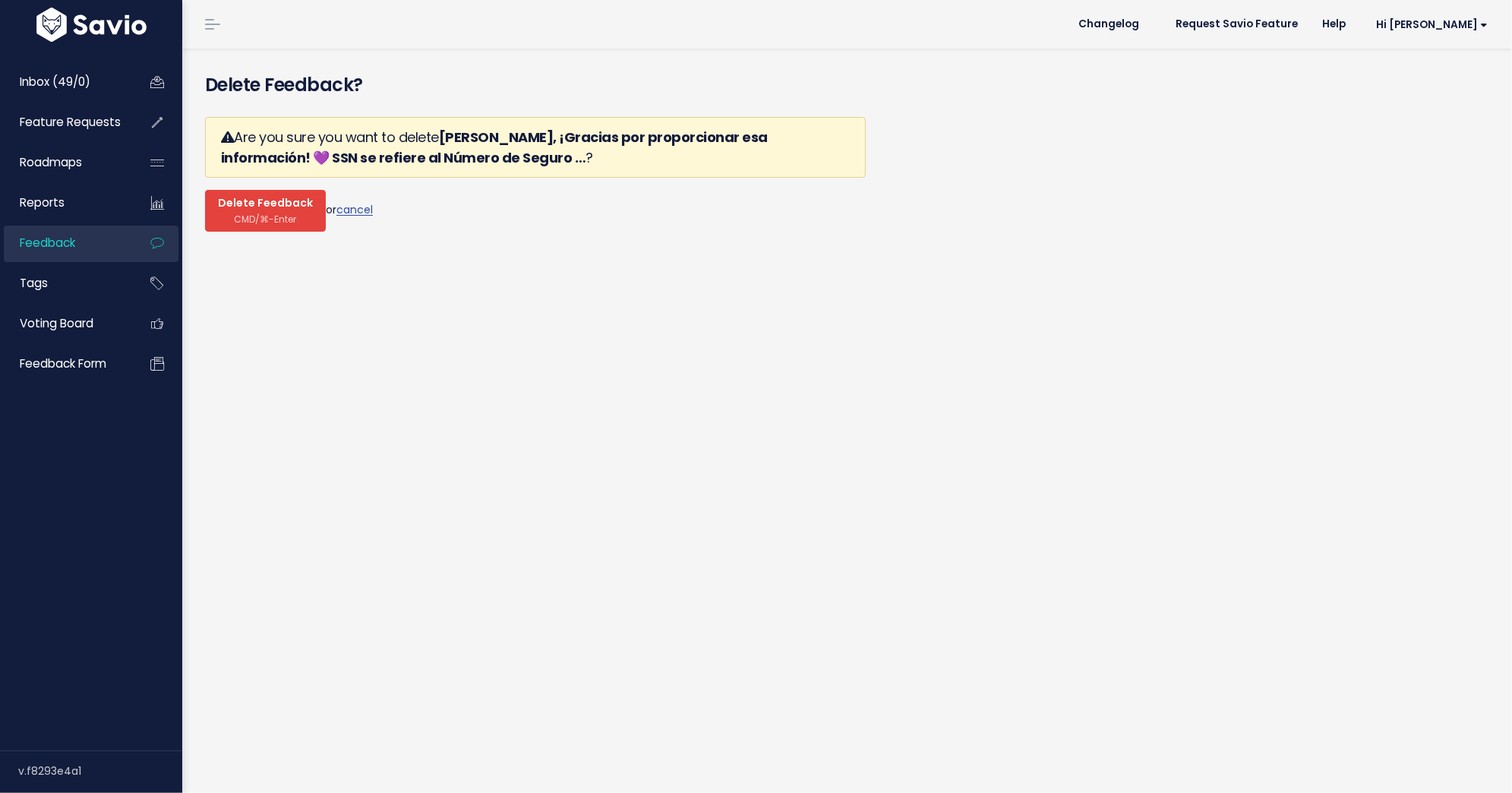
click at [222, 215] on button "Delete Feedback CMD/⌘-Enter" at bounding box center [265, 210] width 121 height 42
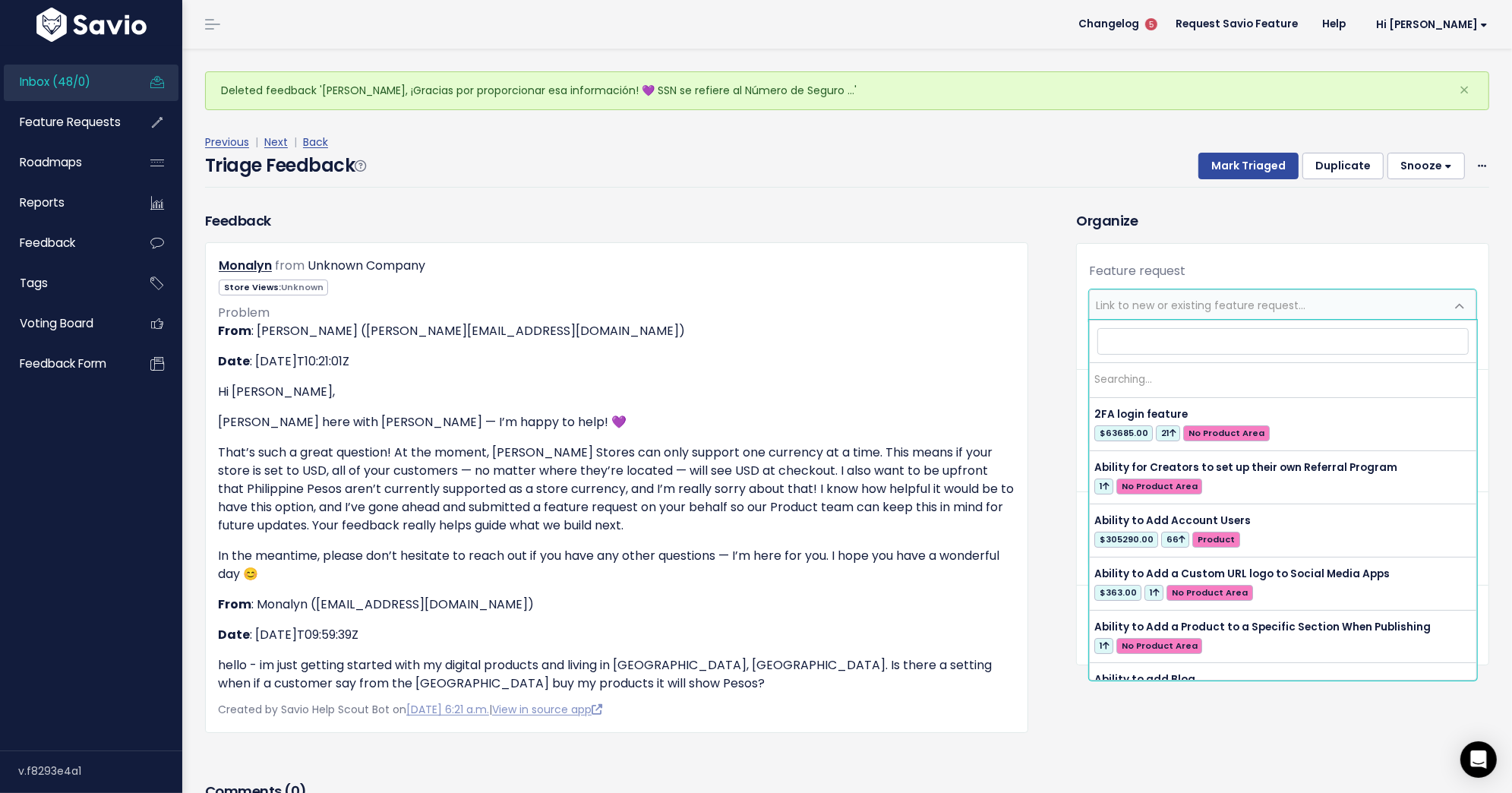
click at [1231, 300] on span "Link to new or existing feature request..." at bounding box center [1201, 305] width 209 height 16
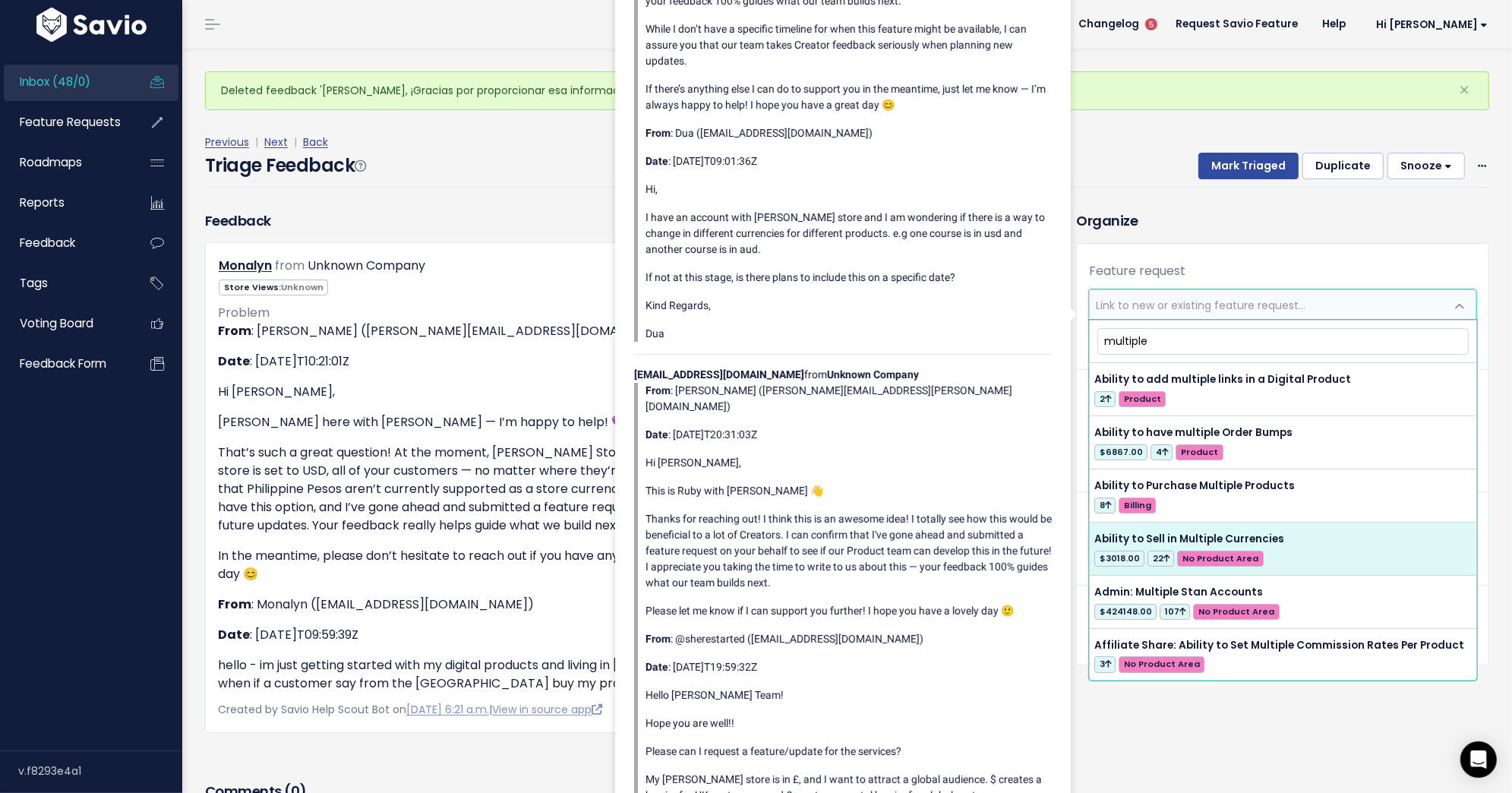
type input "multiple"
select select "27473"
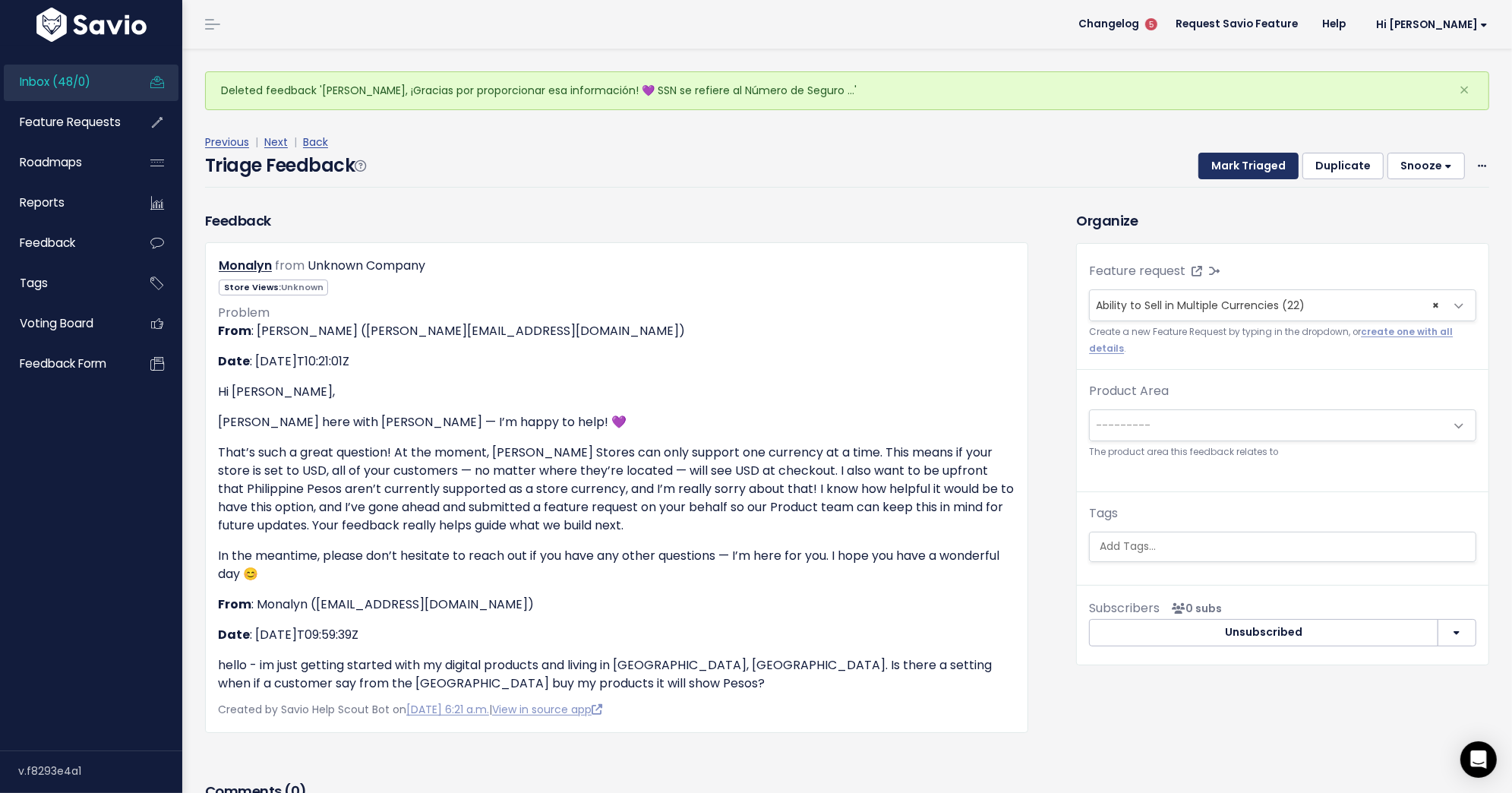
click at [1256, 169] on button "Mark Triaged" at bounding box center [1248, 166] width 100 height 27
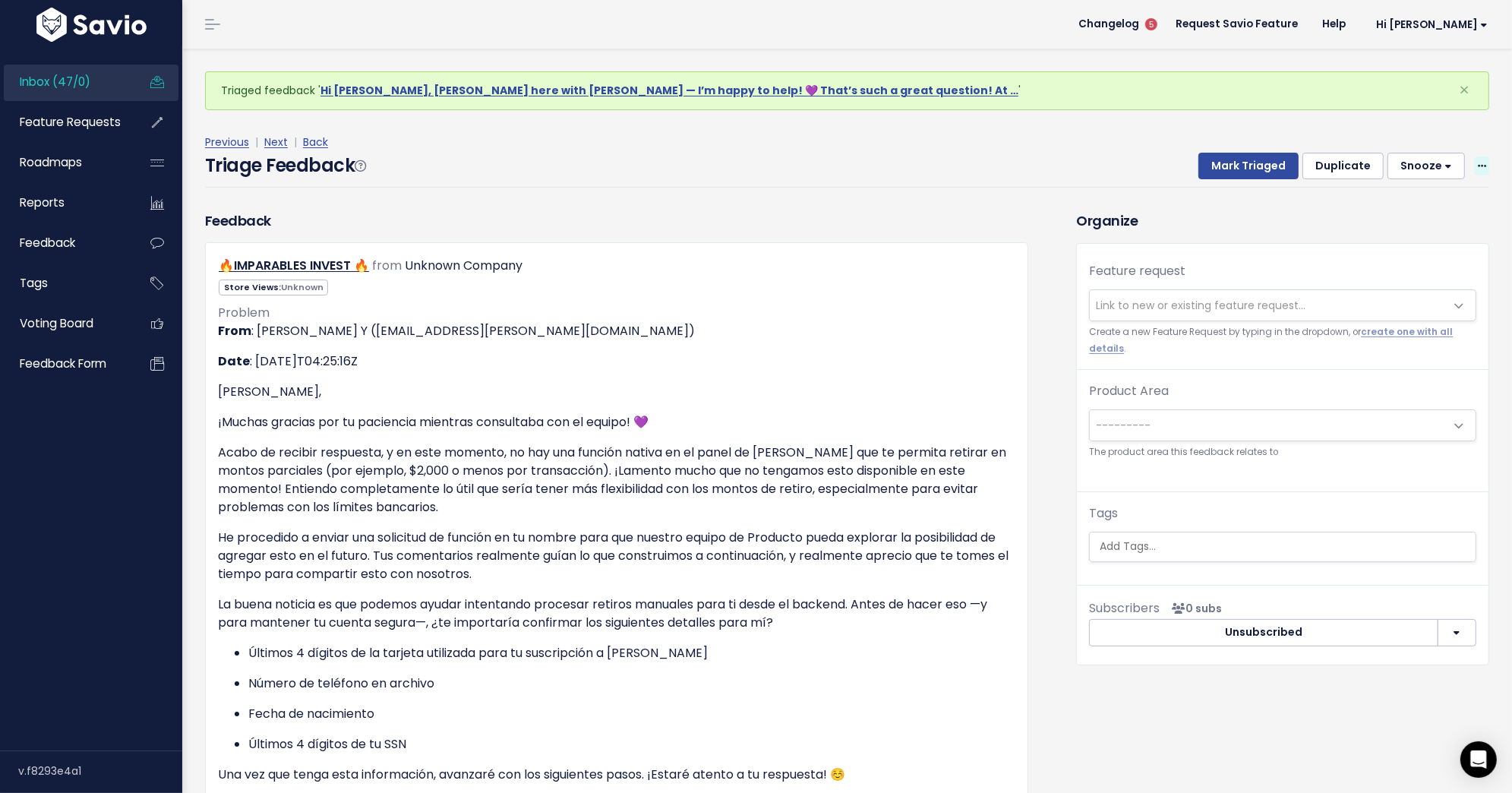
click at [1480, 167] on icon at bounding box center [1482, 167] width 9 height 10
click at [1393, 240] on link "Delete" at bounding box center [1422, 237] width 110 height 30
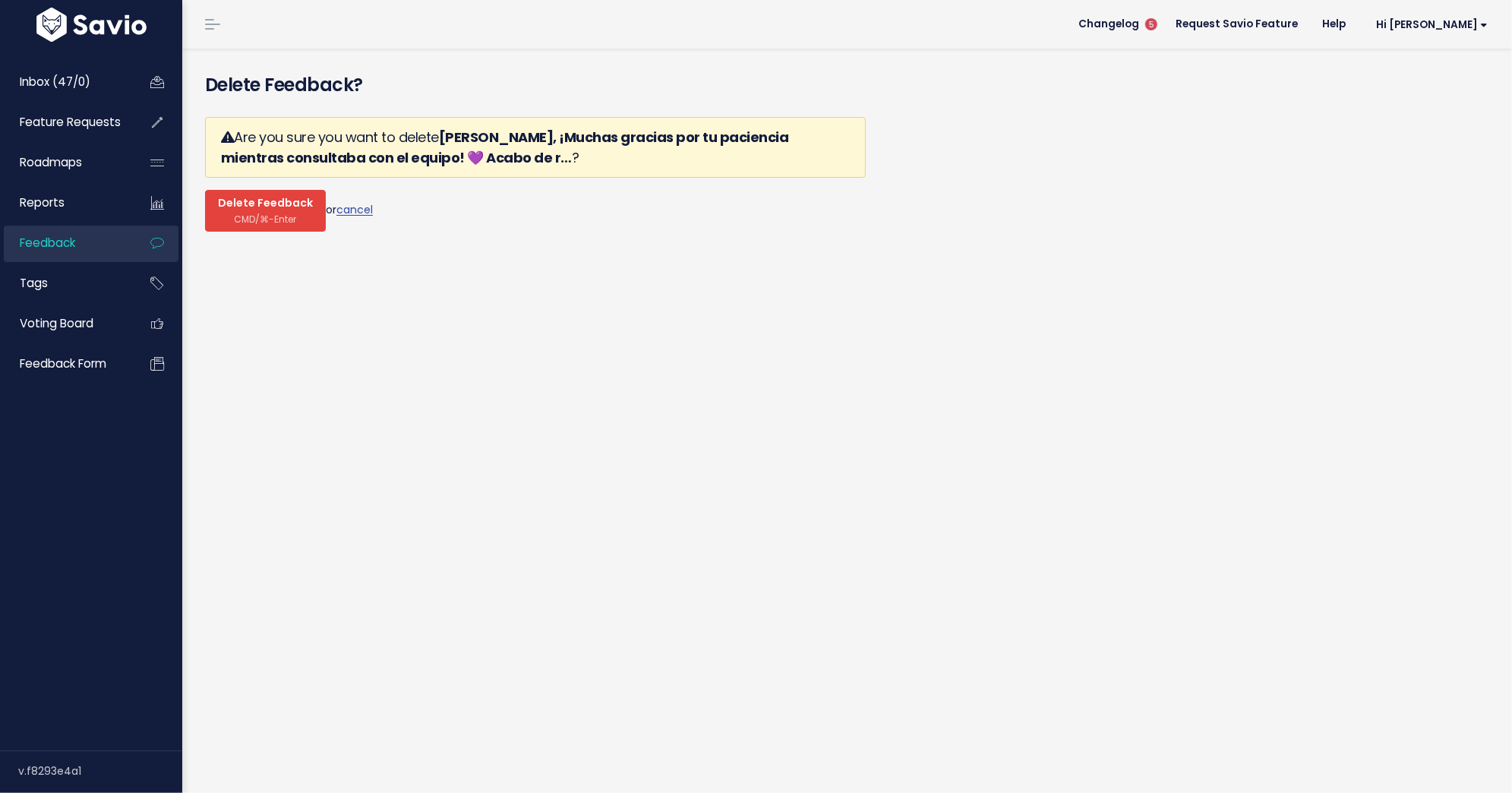
click at [268, 217] on span "CMD/⌘-Enter" at bounding box center [266, 219] width 62 height 12
